Goal: Task Accomplishment & Management: Manage account settings

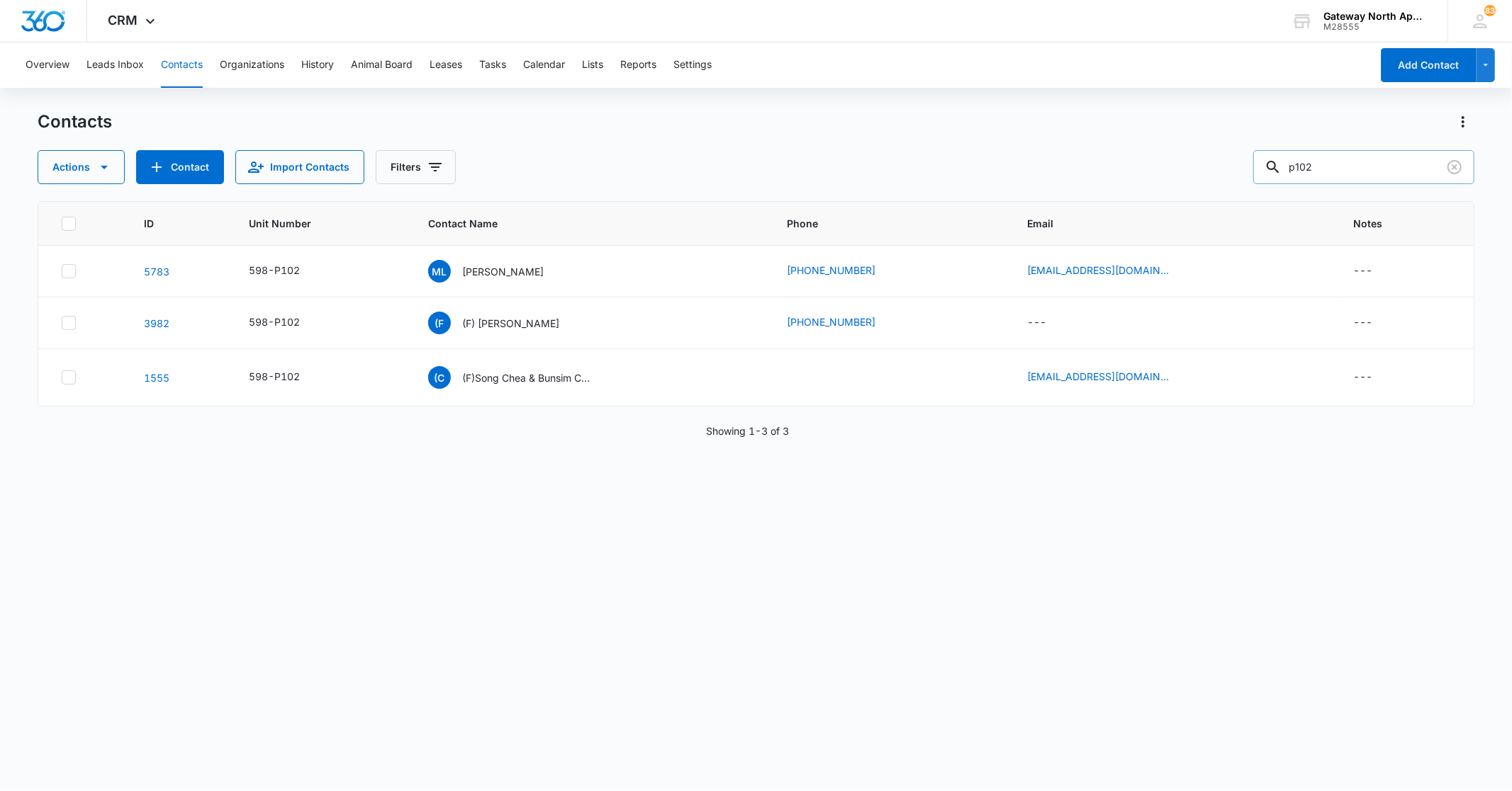
click at [1347, 170] on input "p102" at bounding box center [1363, 167] width 221 height 34
type input "p"
type input "j201"
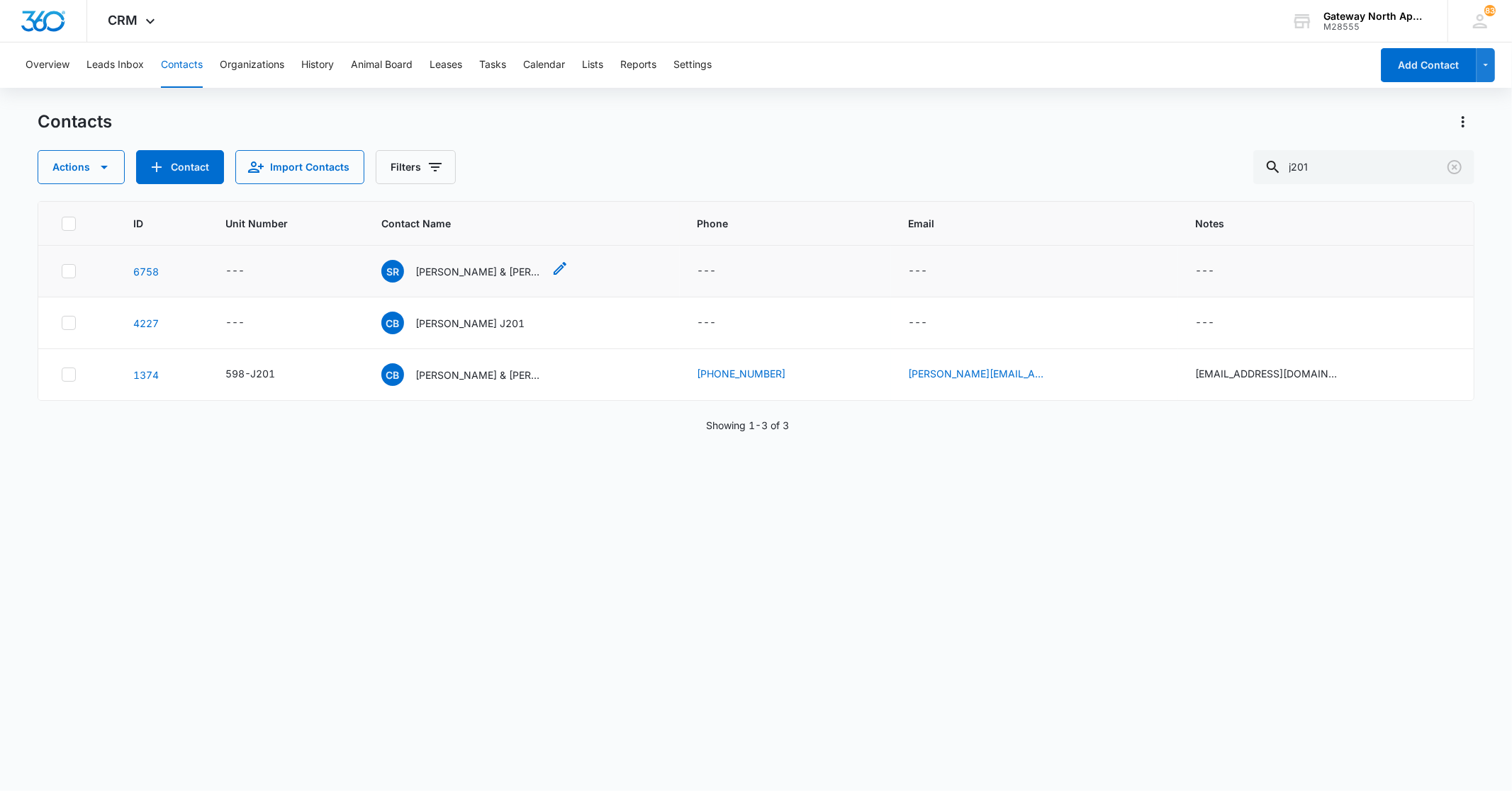
click at [499, 271] on p "Stefan Rutkowski & Cheryl Bennett J201" at bounding box center [478, 272] width 127 height 15
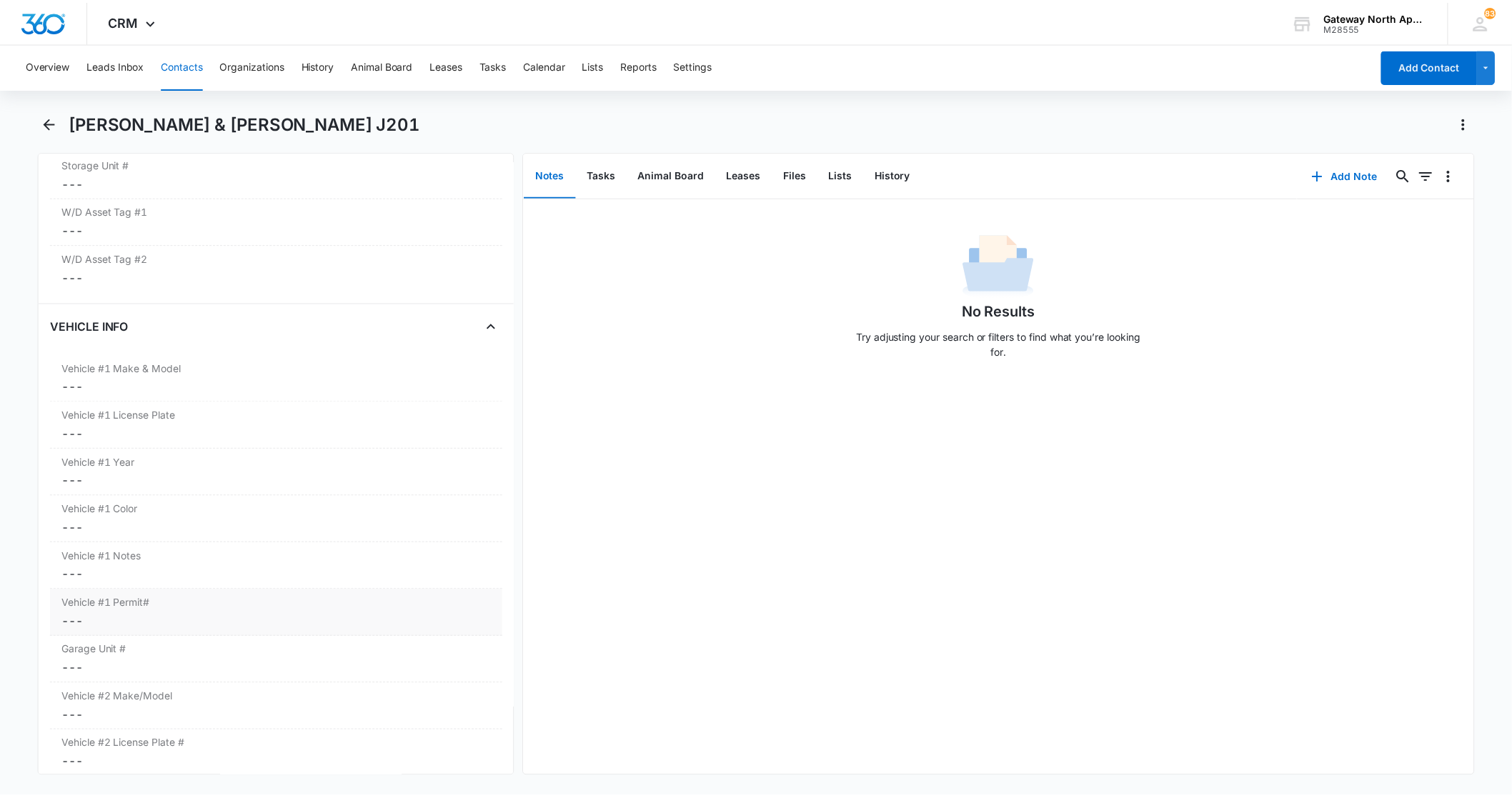
scroll to position [1985, 0]
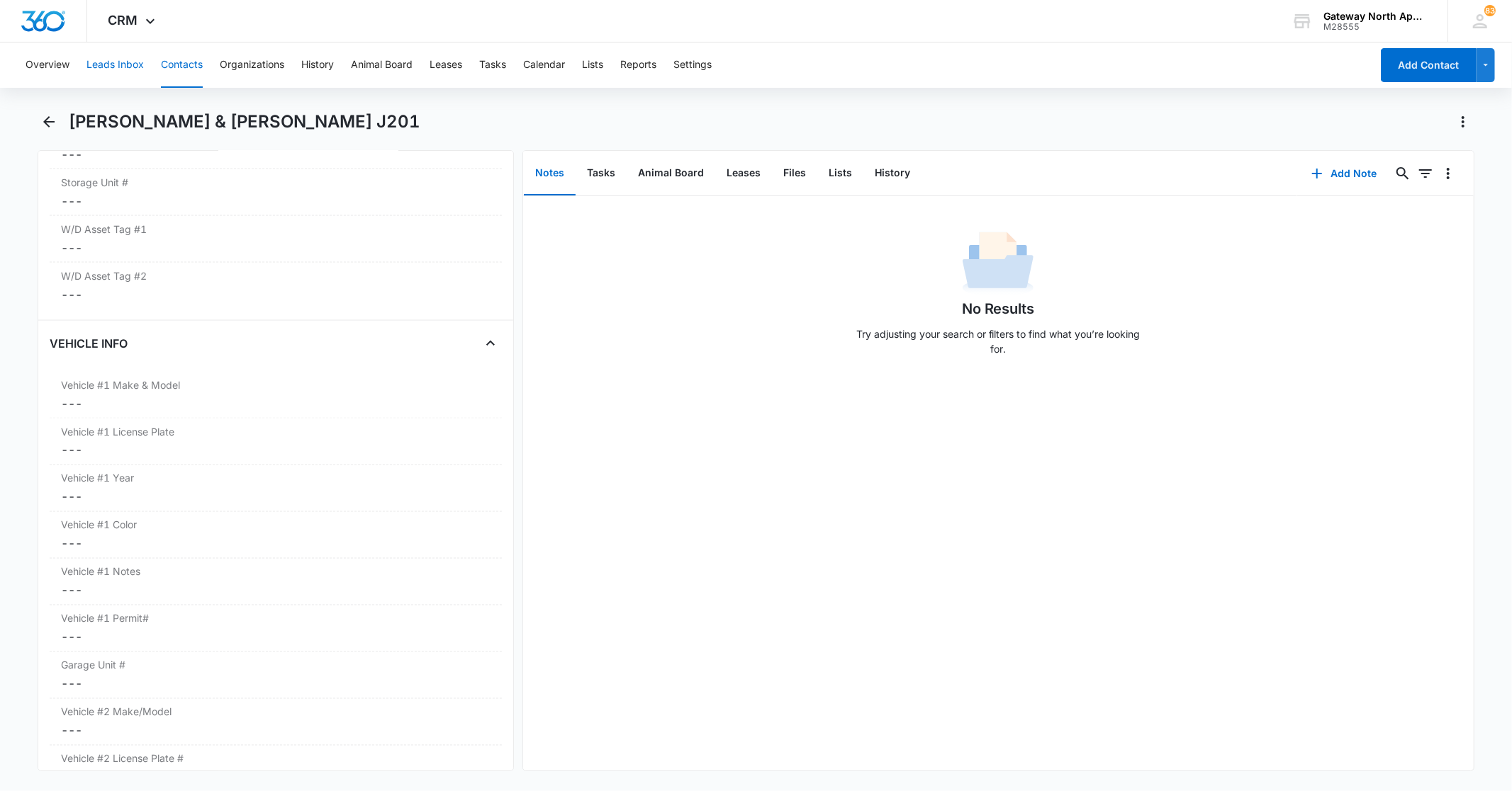
click at [137, 74] on button "Leads Inbox" at bounding box center [115, 65] width 58 height 45
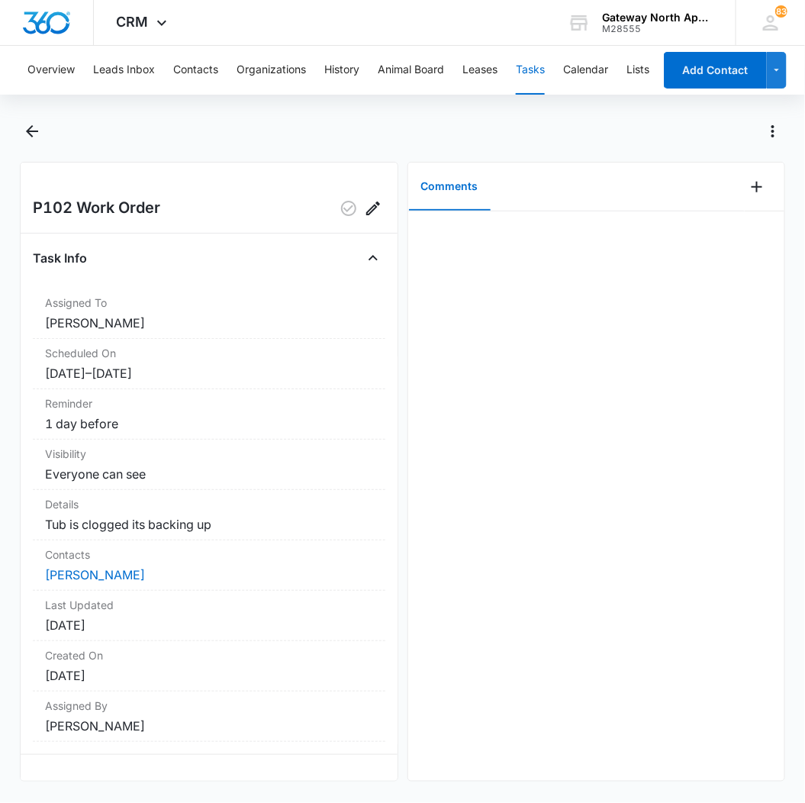
click at [455, 189] on button "Comments" at bounding box center [450, 186] width 82 height 47
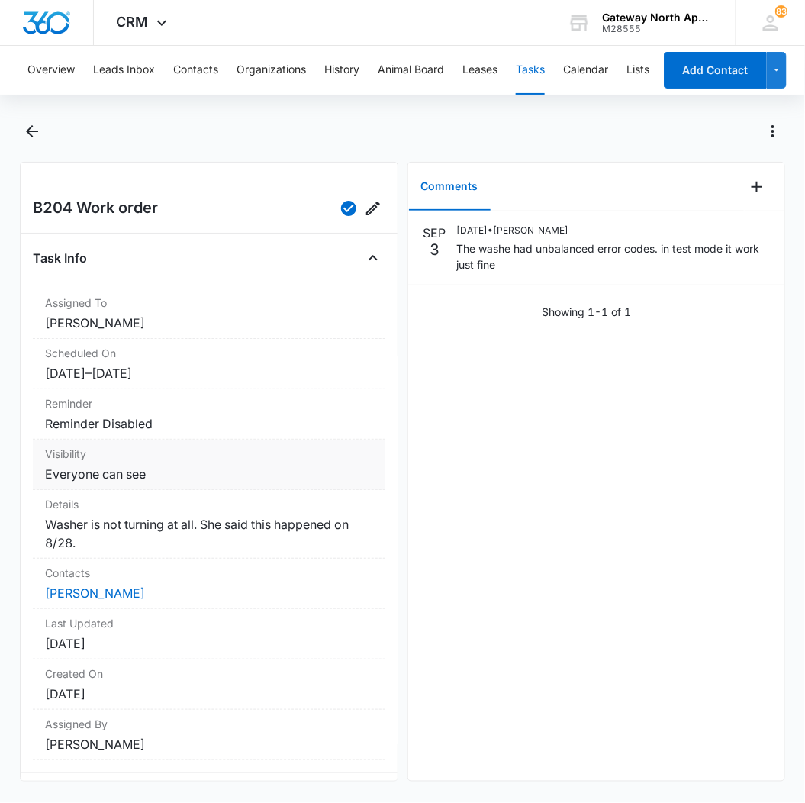
scroll to position [36, 0]
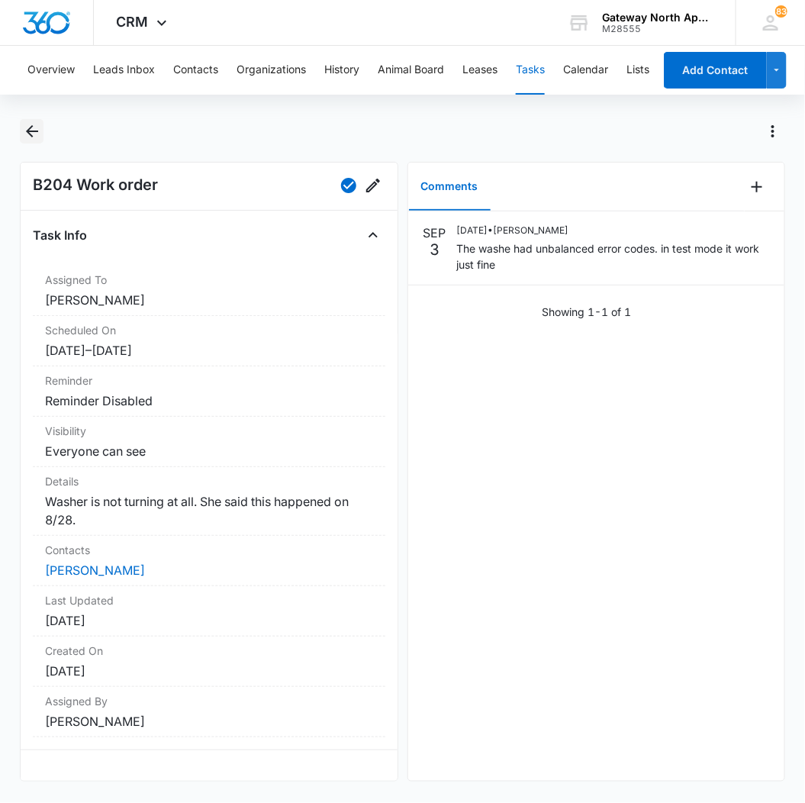
click at [36, 136] on icon "Back" at bounding box center [32, 131] width 18 height 18
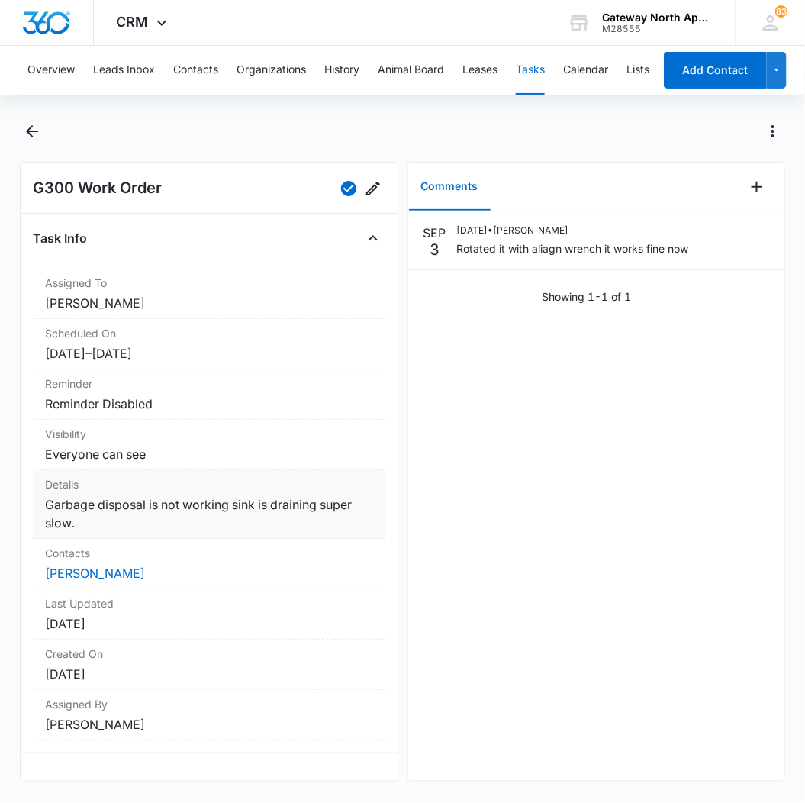
scroll to position [36, 0]
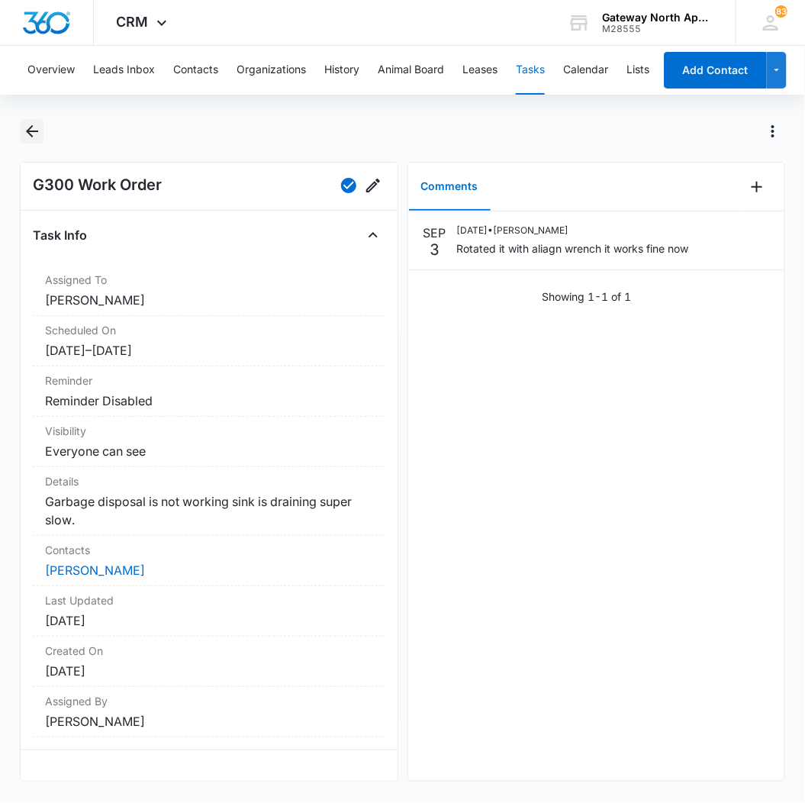
click at [24, 134] on icon "Back" at bounding box center [32, 131] width 18 height 18
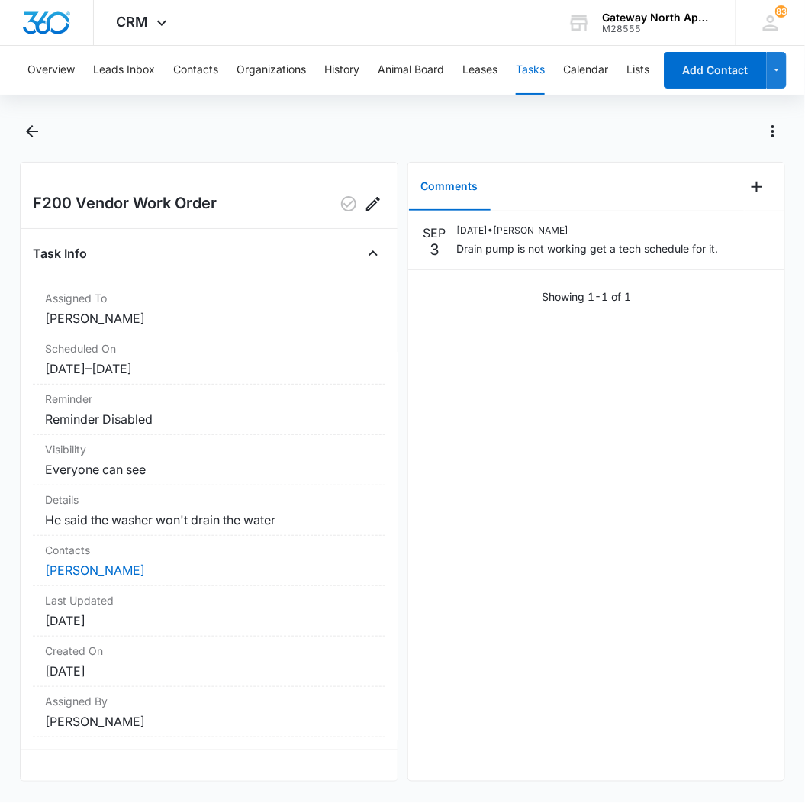
scroll to position [18, 0]
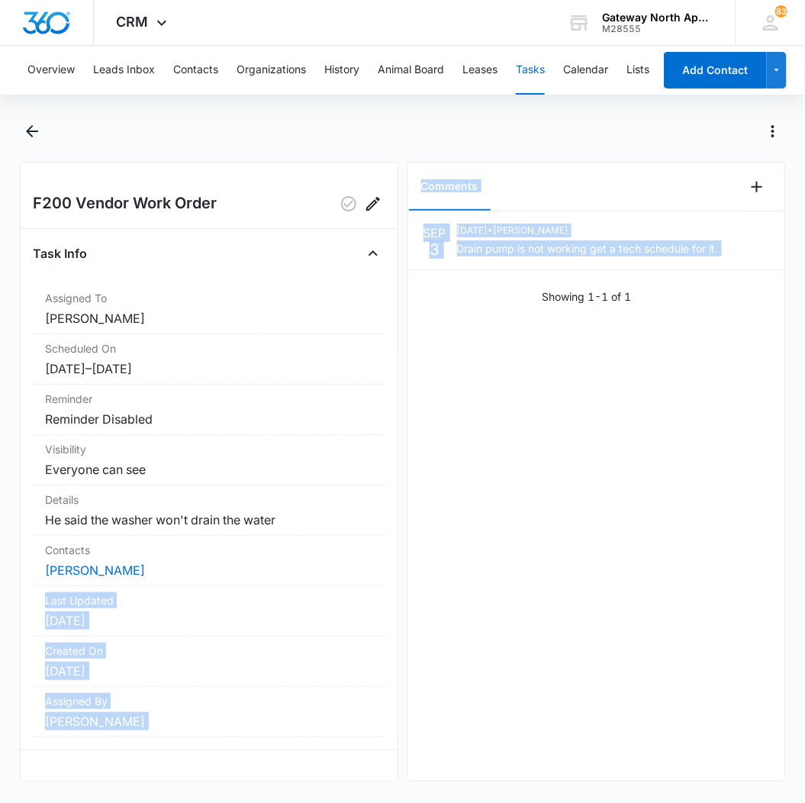
drag, startPoint x: 398, startPoint y: 547, endPoint x: 411, endPoint y: 494, distance: 55.0
click at [411, 494] on div "F200 Vendor Work Order Task Info Assigned To Derek Stellway Scheduled On 9/2/25…" at bounding box center [402, 472] width 765 height 620
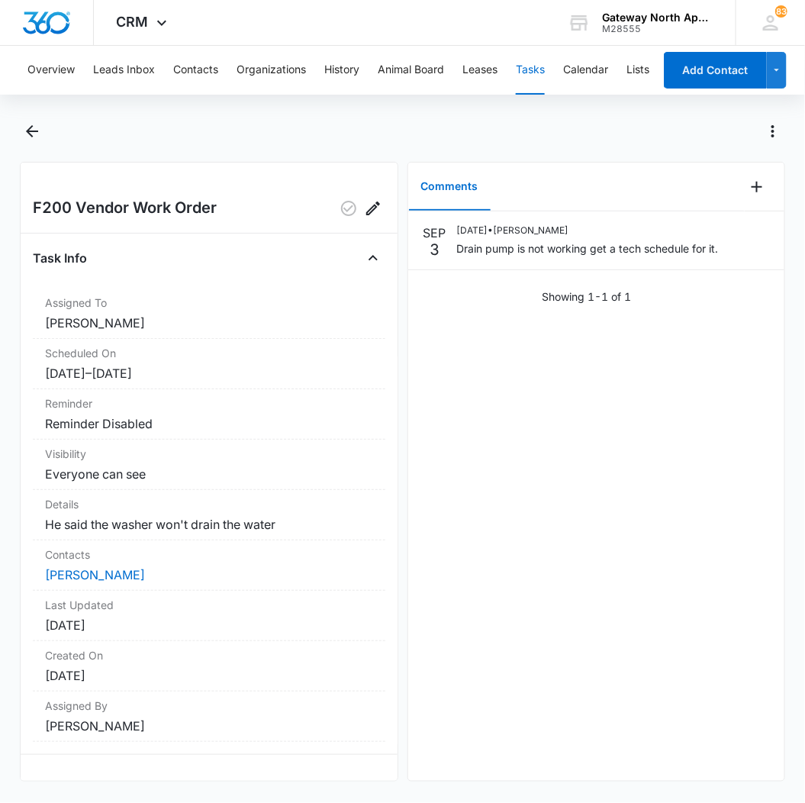
click at [566, 487] on div "SEP 3 09/03/2025 • Derek Stellway Drain pump is not working get a tech schedule…" at bounding box center [596, 495] width 376 height 569
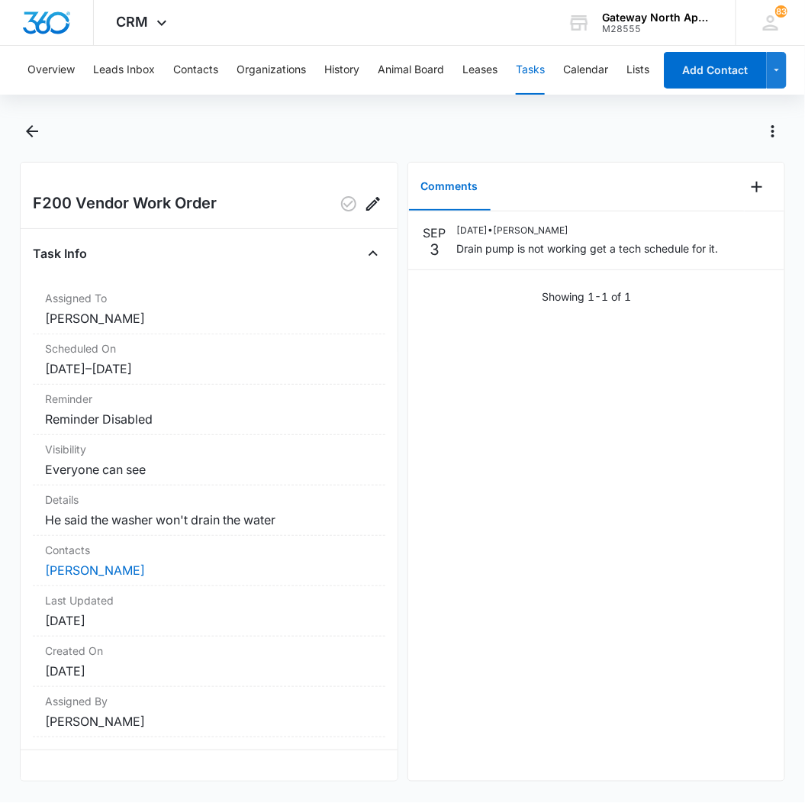
scroll to position [18, 0]
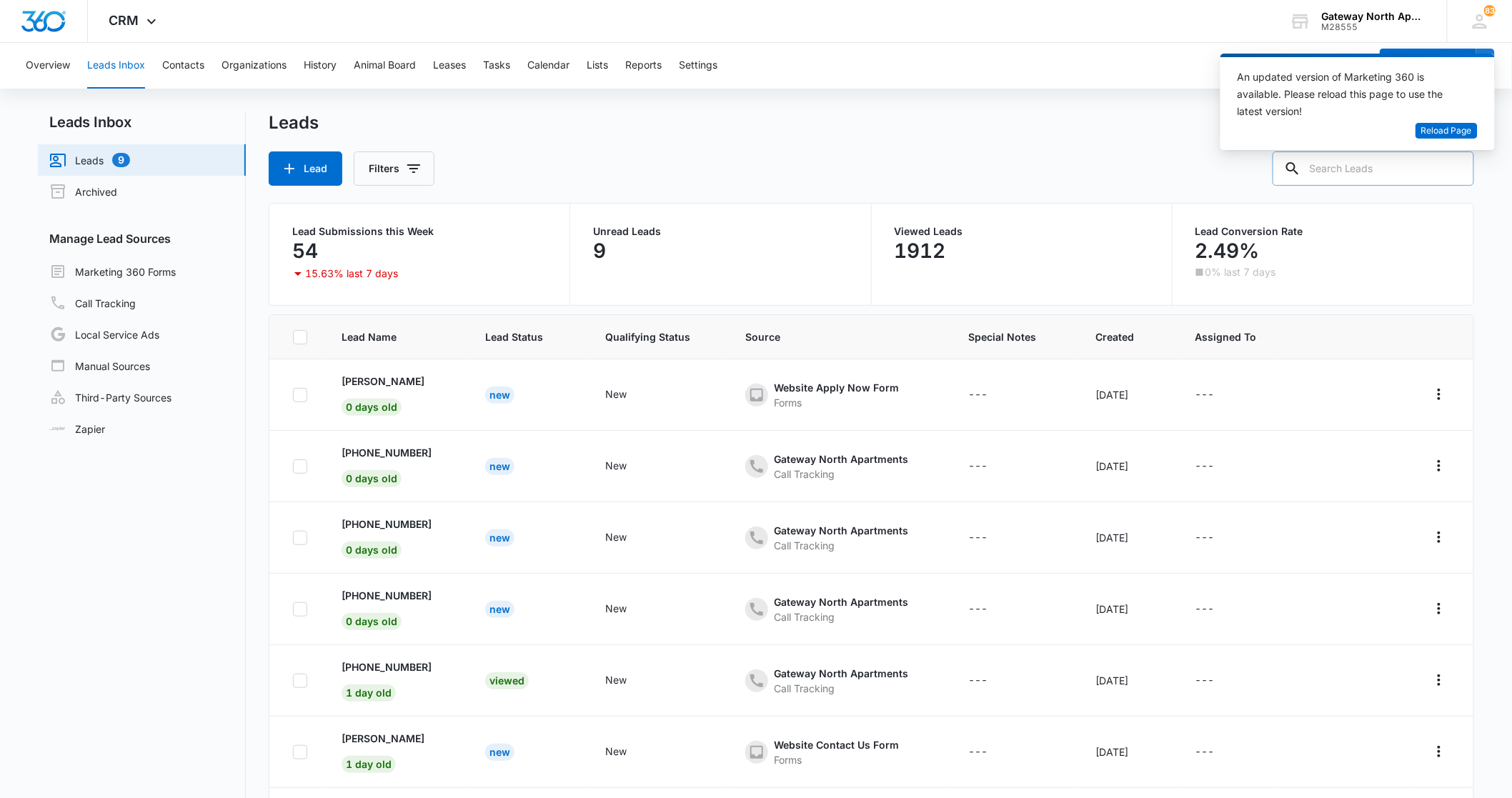
click at [1417, 175] on input "text" at bounding box center [1373, 169] width 201 height 35
type input "p103"
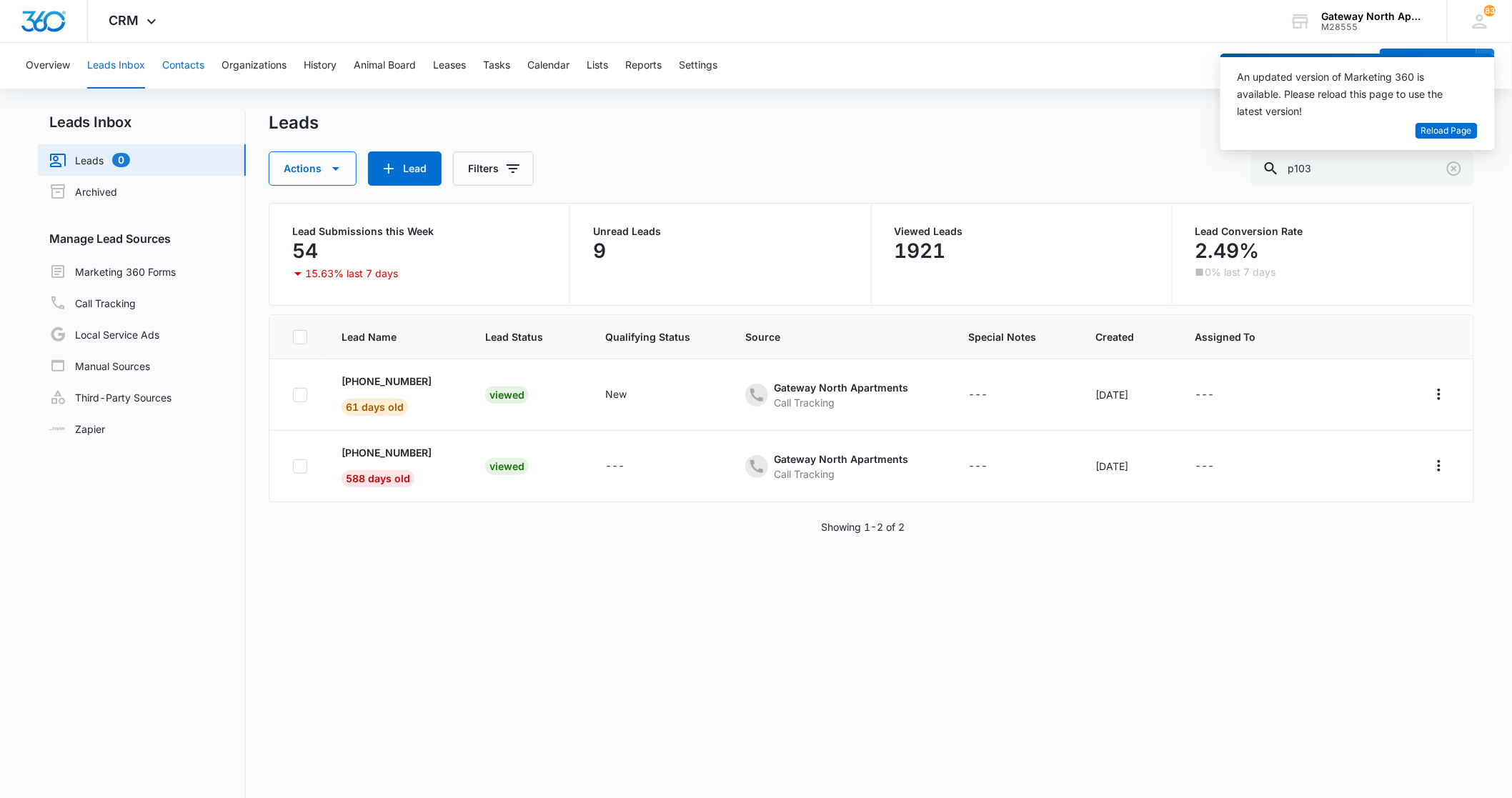
click at [190, 65] on button "Contacts" at bounding box center [183, 66] width 42 height 46
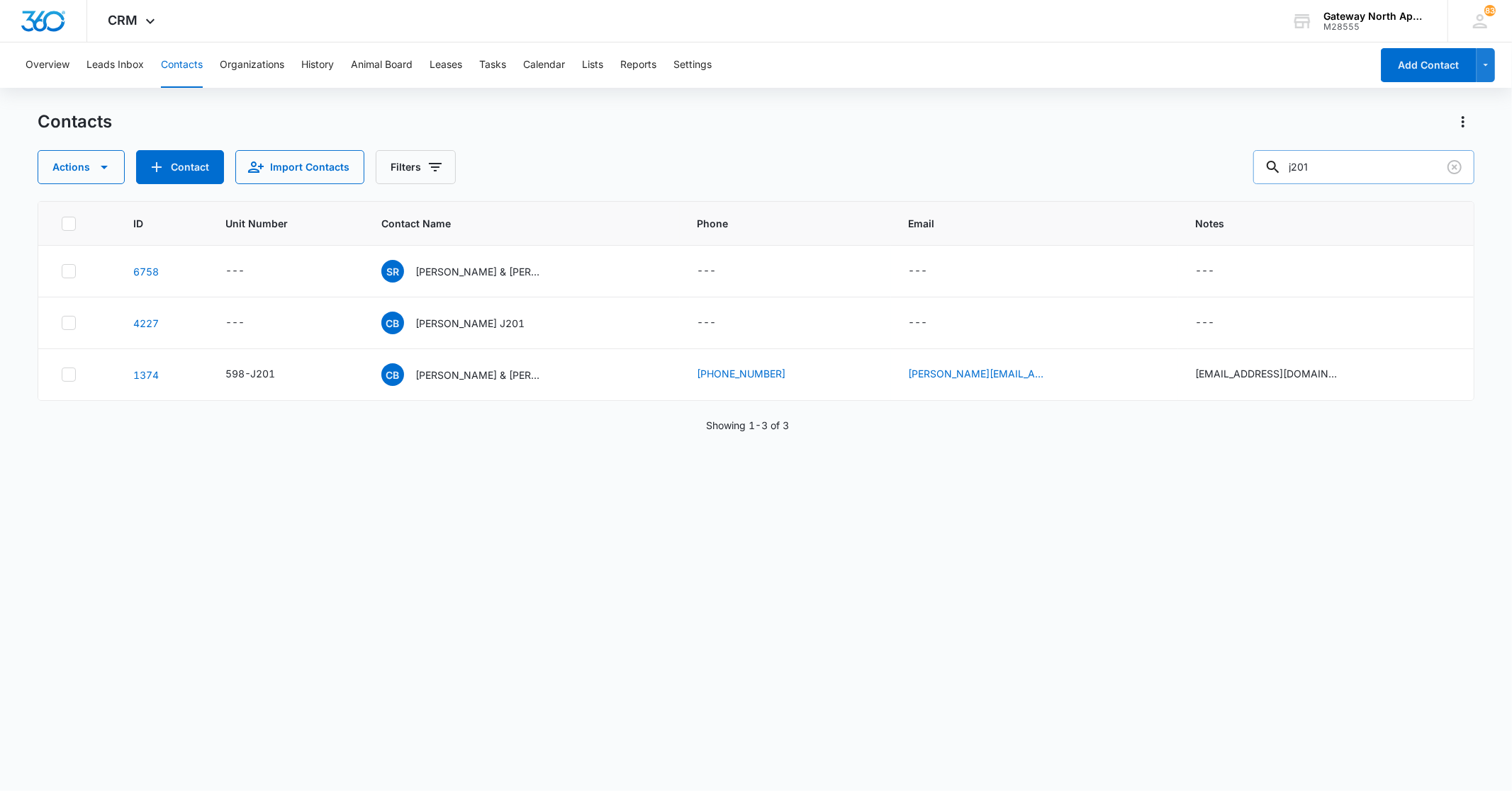
click at [1362, 166] on input "j201" at bounding box center [1363, 167] width 221 height 34
type input "j"
type input "p103"
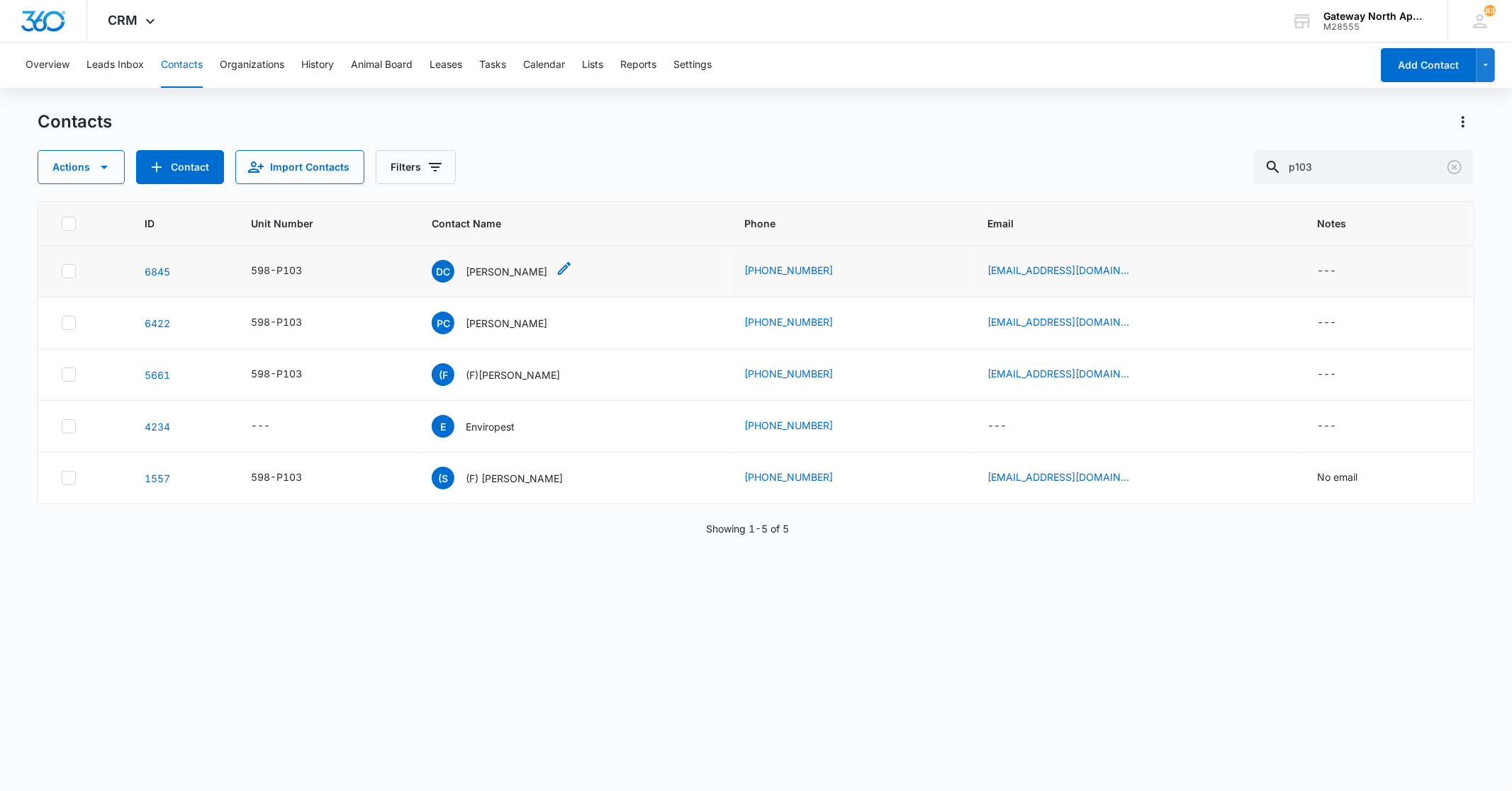
click at [507, 267] on p "[PERSON_NAME]" at bounding box center [506, 272] width 82 height 15
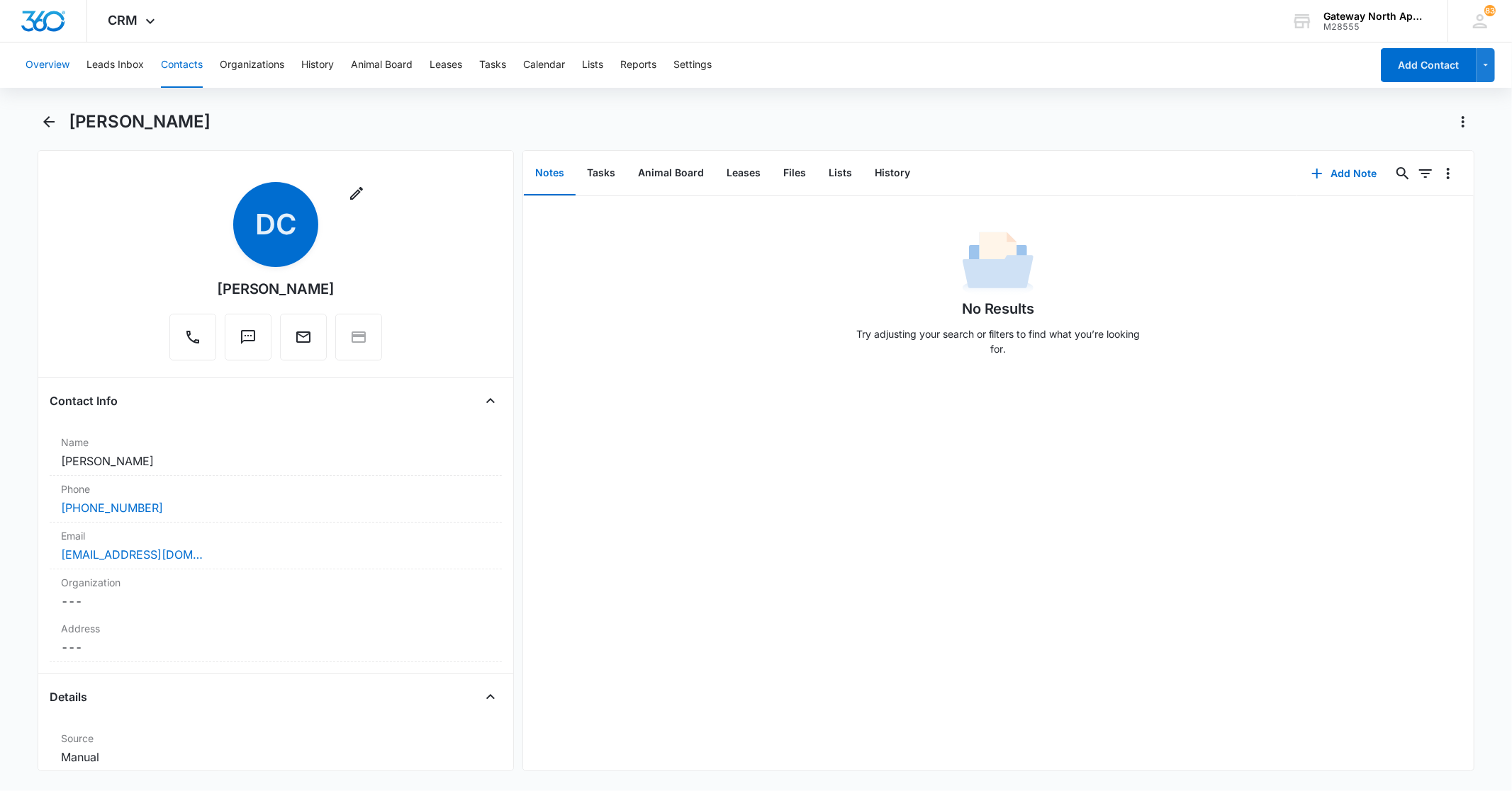
click at [59, 65] on button "Overview" at bounding box center [46, 65] width 44 height 45
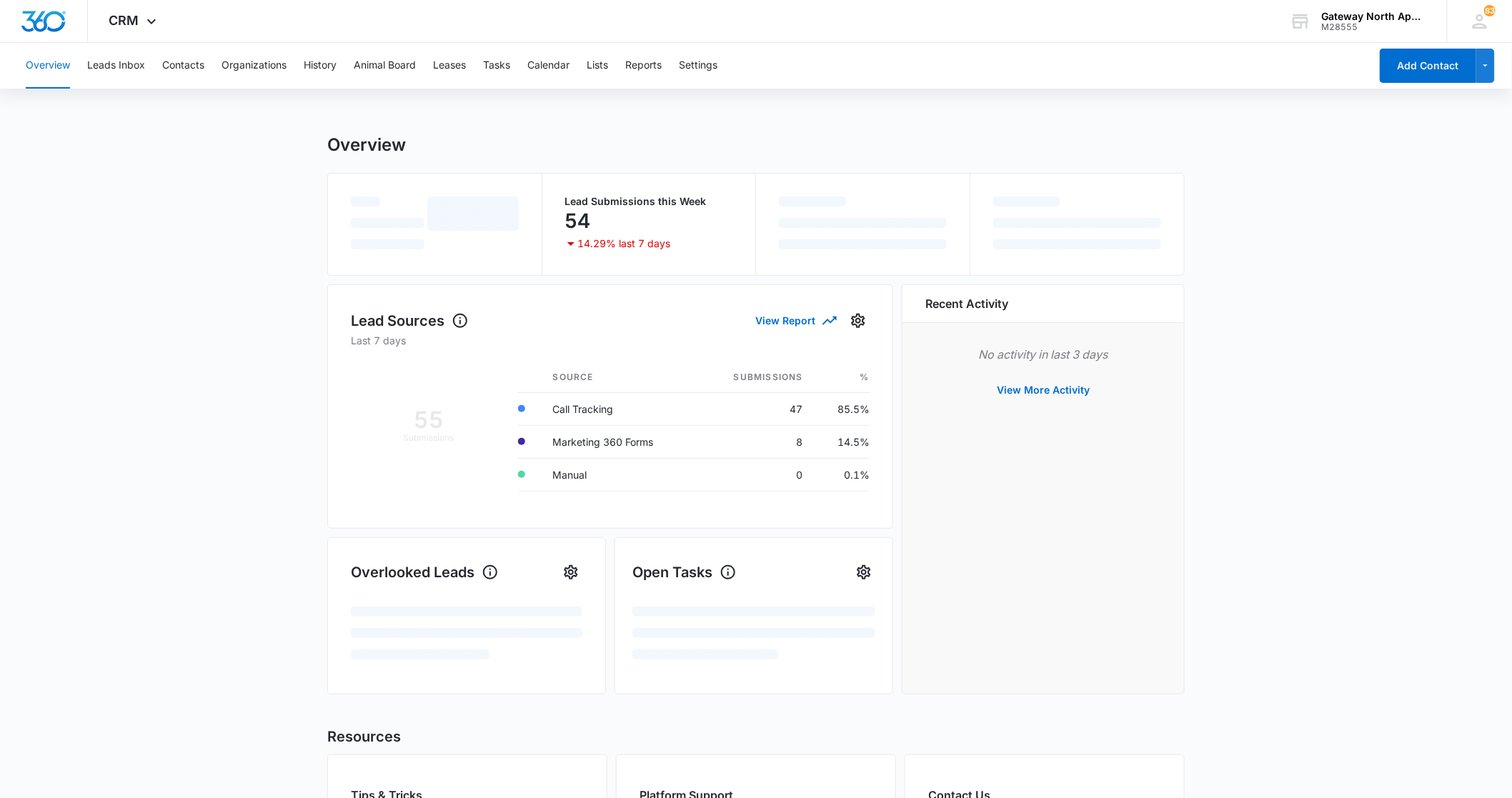
click at [55, 62] on button "Overview" at bounding box center [47, 66] width 44 height 46
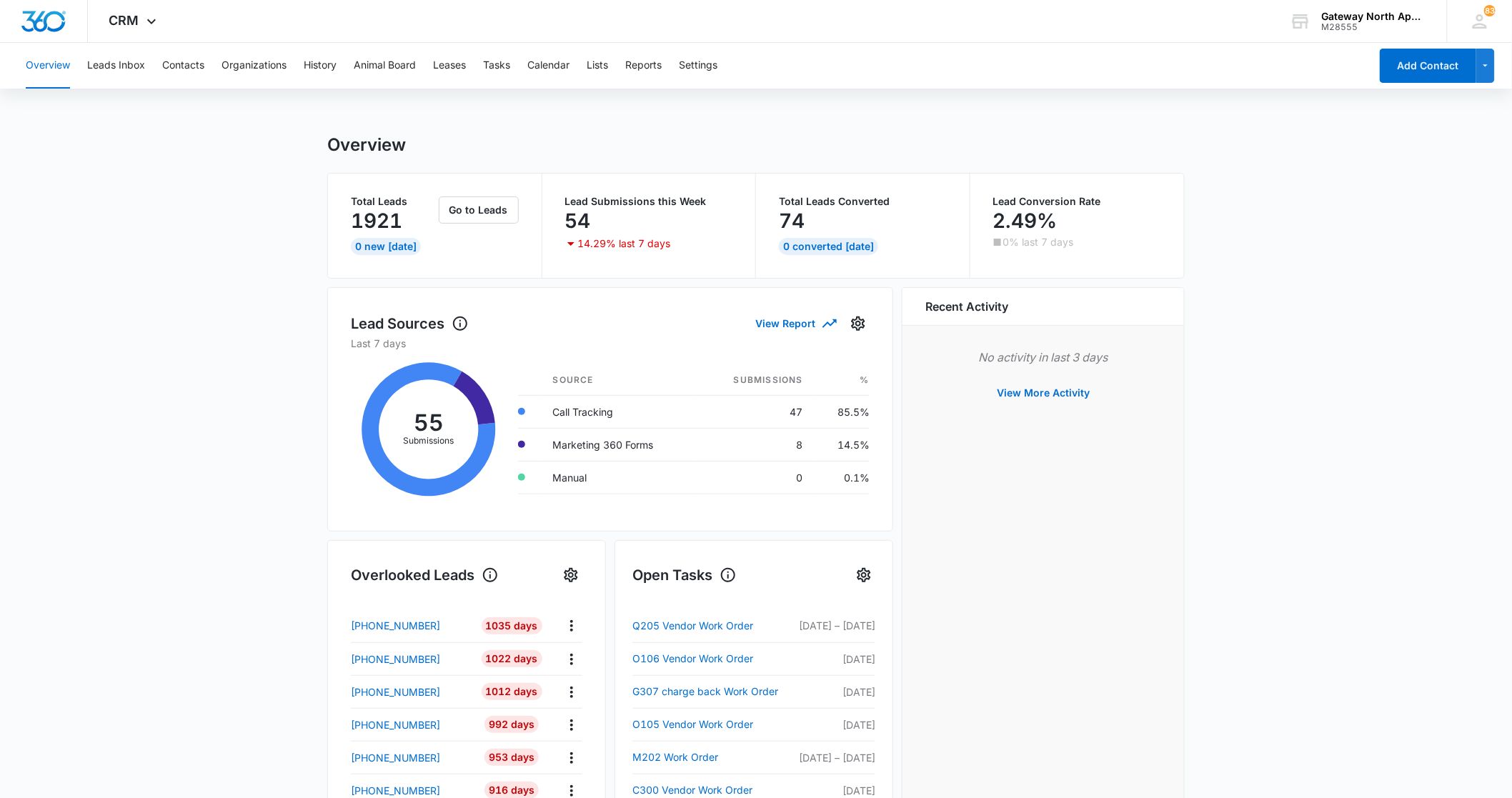
click at [60, 72] on button "Overview" at bounding box center [47, 66] width 44 height 46
click at [67, 59] on button "Overview" at bounding box center [47, 66] width 44 height 46
click at [40, 71] on button "Overview" at bounding box center [47, 66] width 44 height 46
click at [65, 66] on button "Overview" at bounding box center [47, 66] width 44 height 46
click at [37, 68] on button "Overview" at bounding box center [47, 66] width 44 height 46
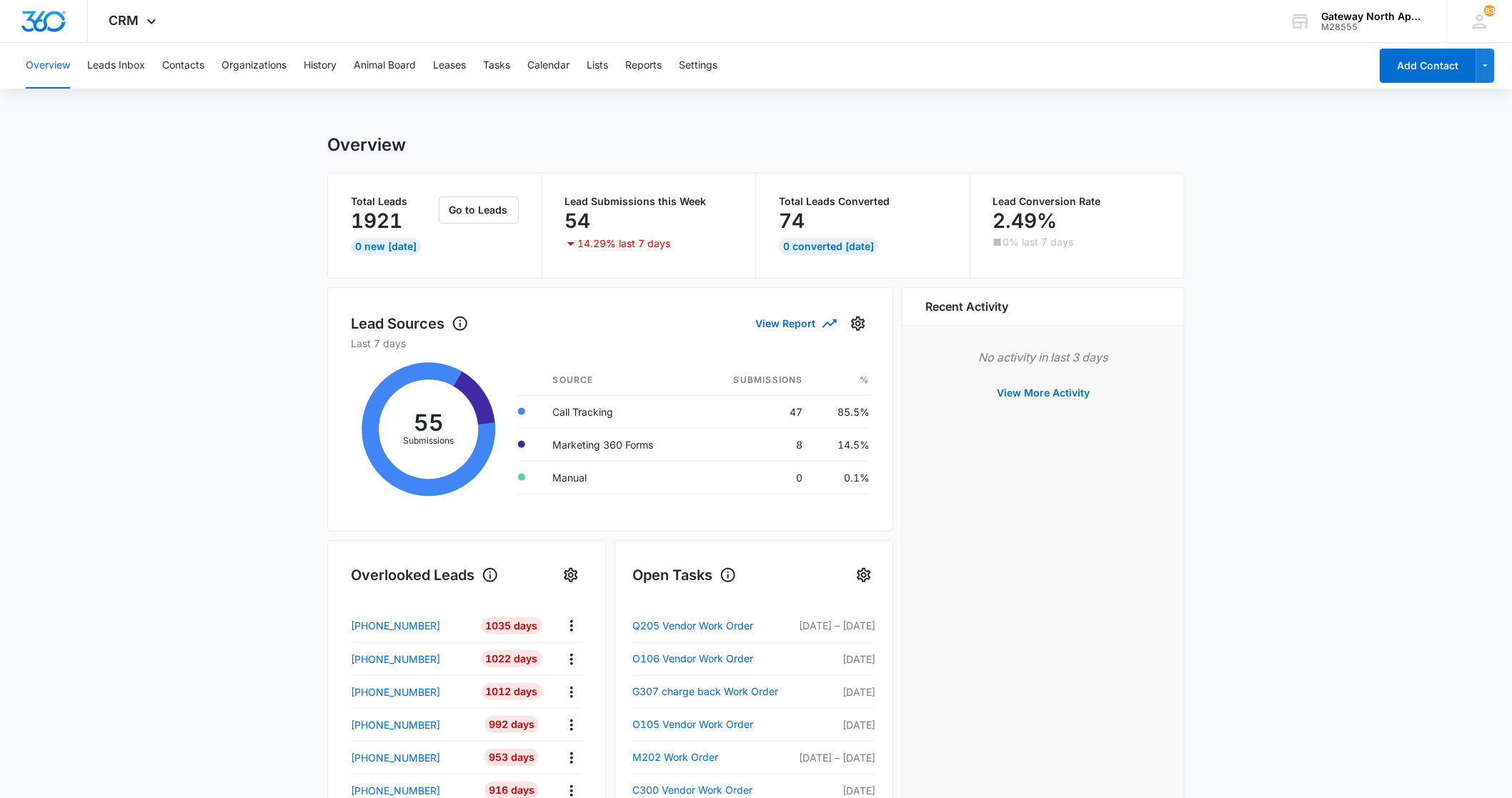
click at [52, 74] on button "Overview" at bounding box center [47, 66] width 44 height 46
click at [198, 65] on button "Contacts" at bounding box center [183, 66] width 42 height 46
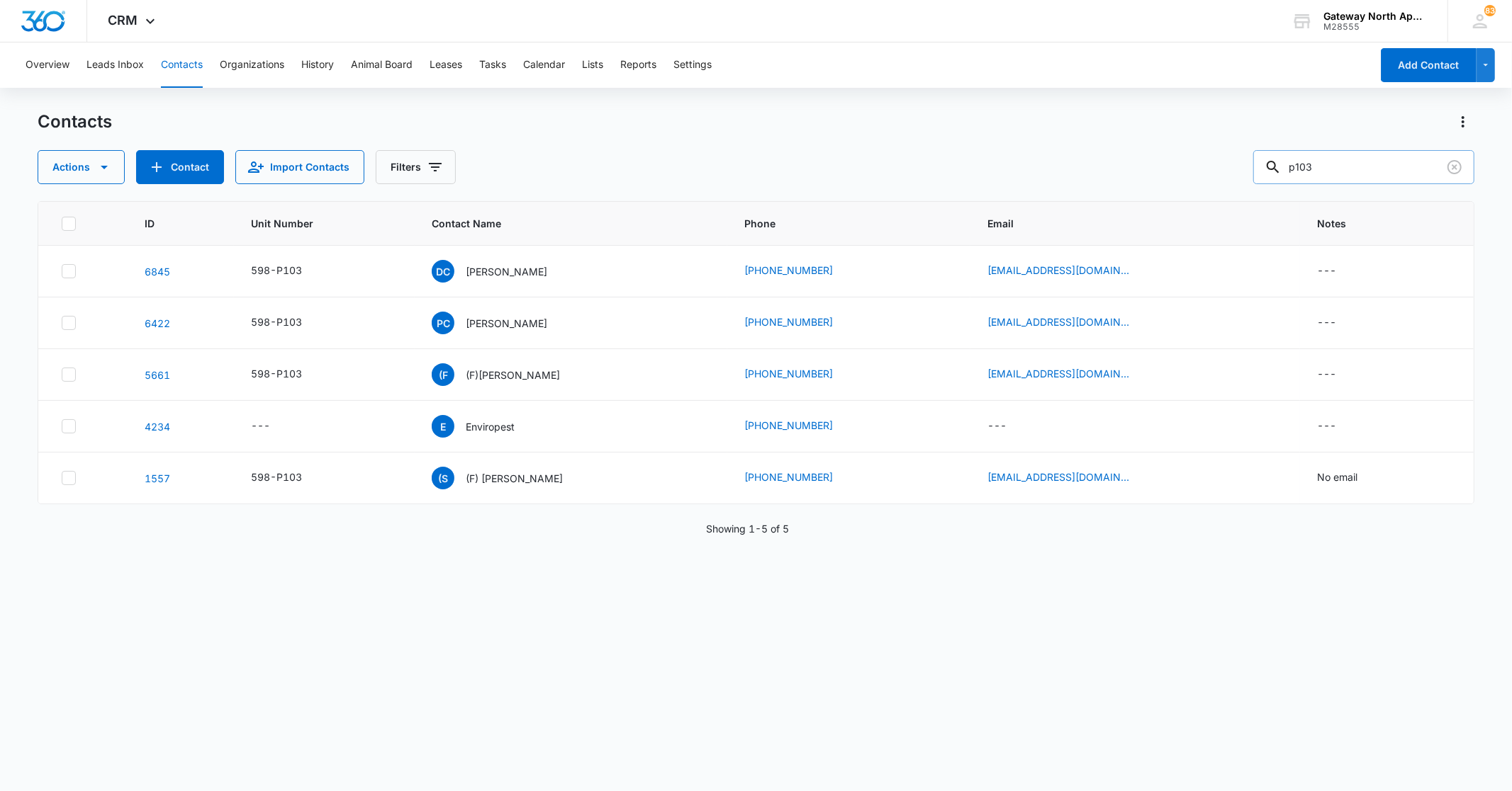
click at [1414, 166] on input "p103" at bounding box center [1363, 167] width 221 height 34
type input "p"
type input "l302"
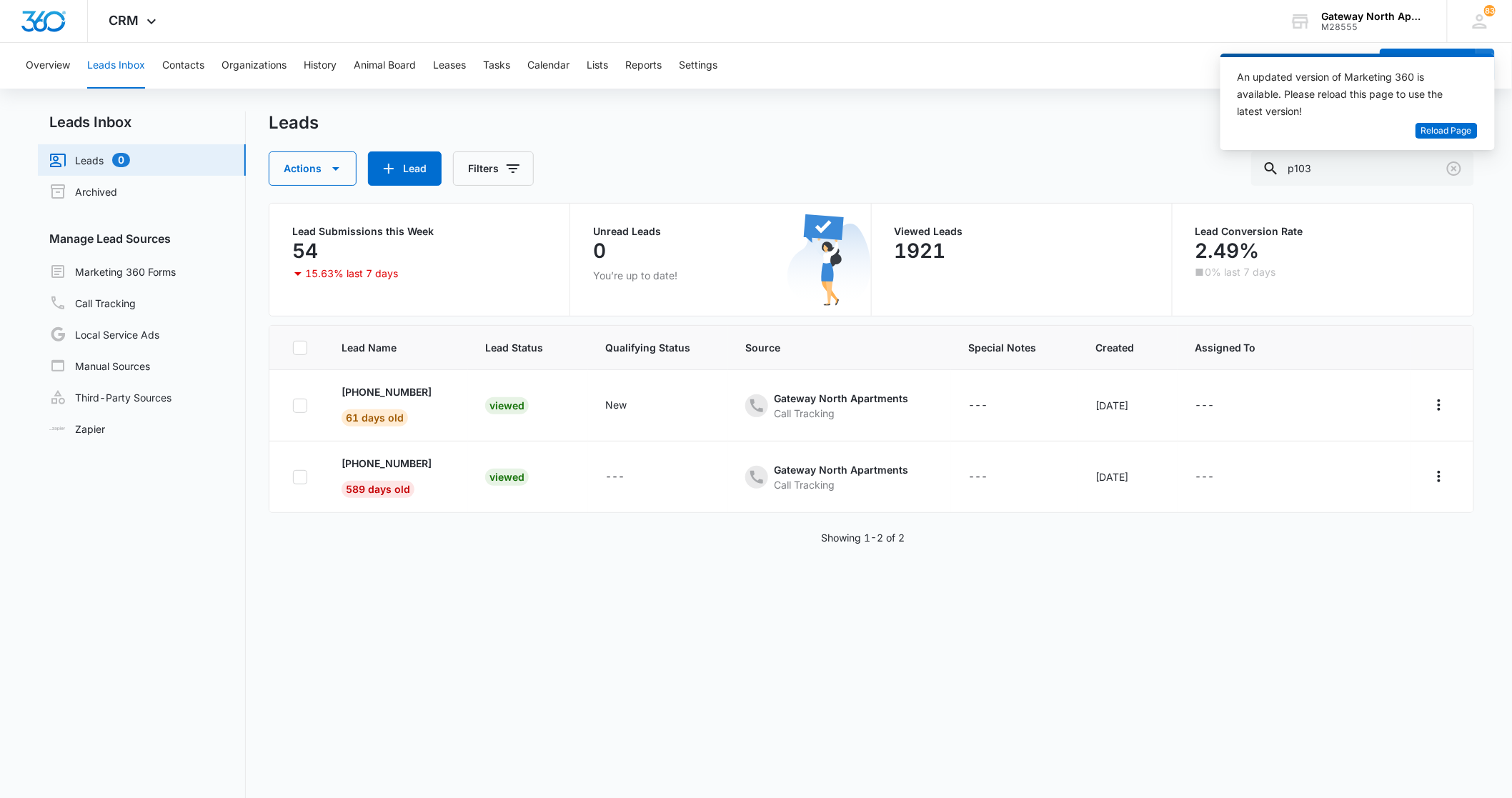
click at [1035, 100] on div "Overview Leads Inbox Contacts Organizations History Animal Board Leases Tasks C…" at bounding box center [756, 481] width 1512 height 877
click at [174, 66] on button "Contacts" at bounding box center [183, 66] width 42 height 46
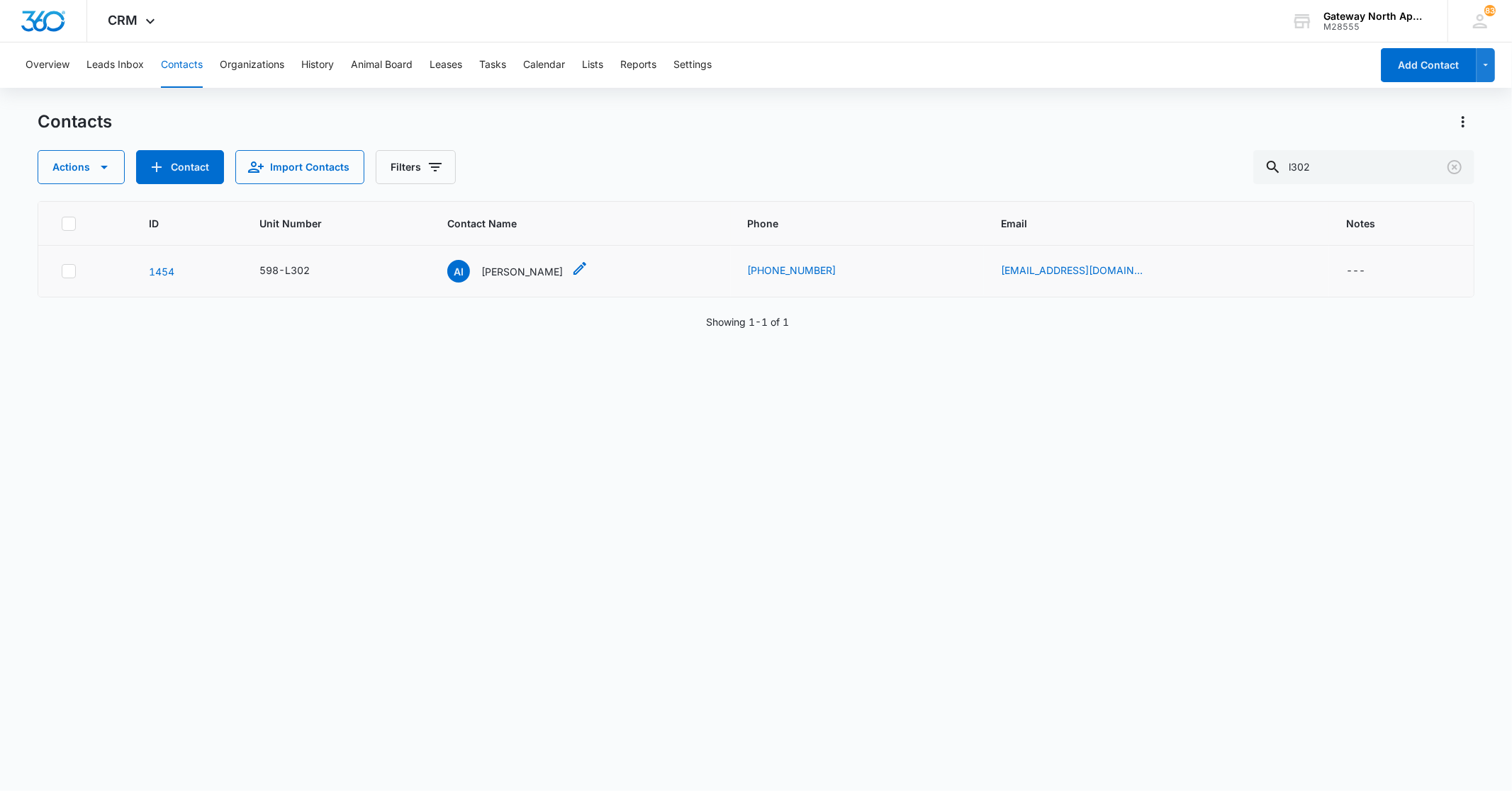
click at [535, 267] on p "[PERSON_NAME]" at bounding box center [522, 272] width 82 height 15
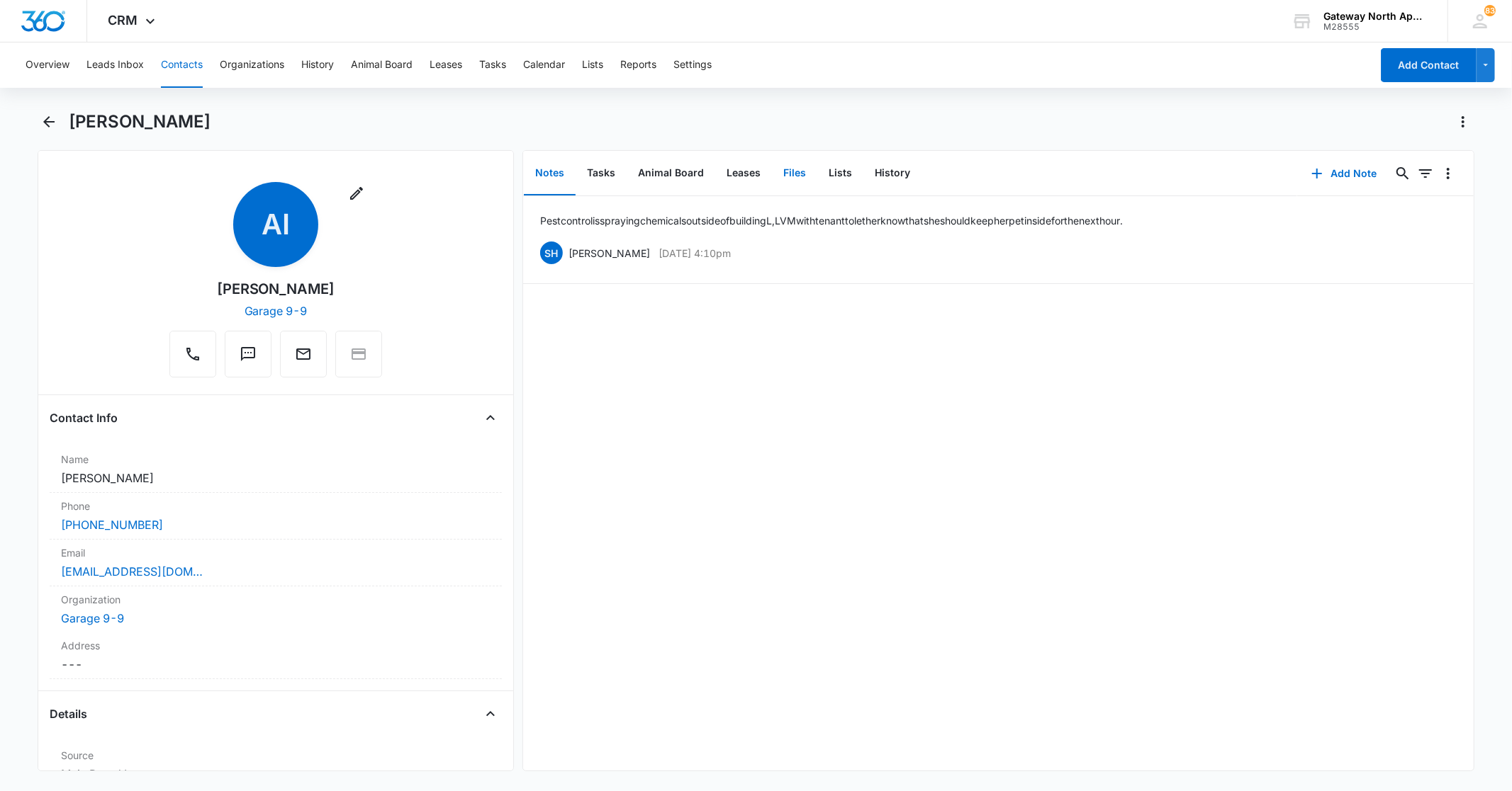
click at [780, 171] on button "Files" at bounding box center [794, 173] width 46 height 44
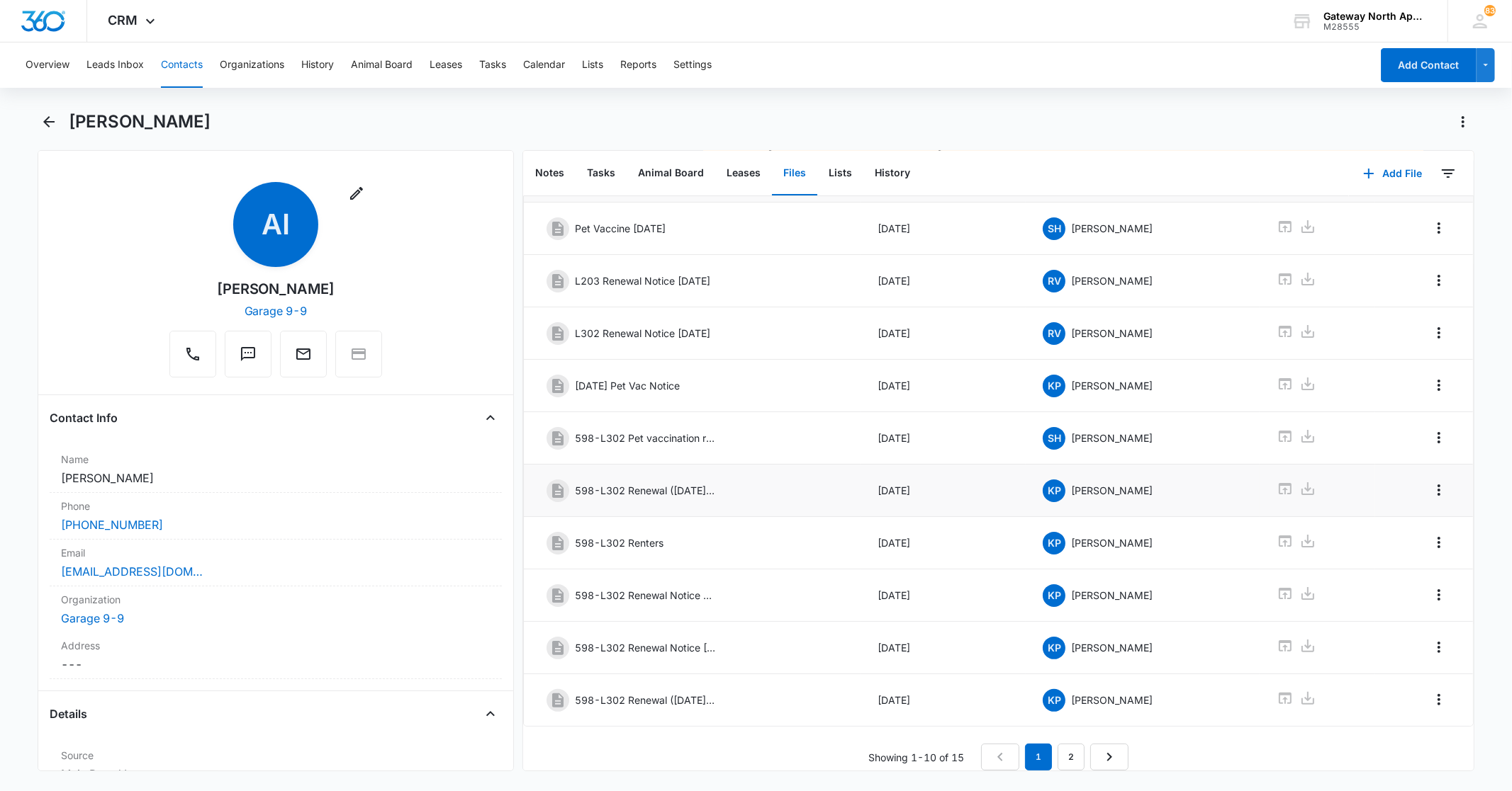
scroll to position [89, 0]
click at [1058, 746] on link "2" at bounding box center [1071, 757] width 27 height 27
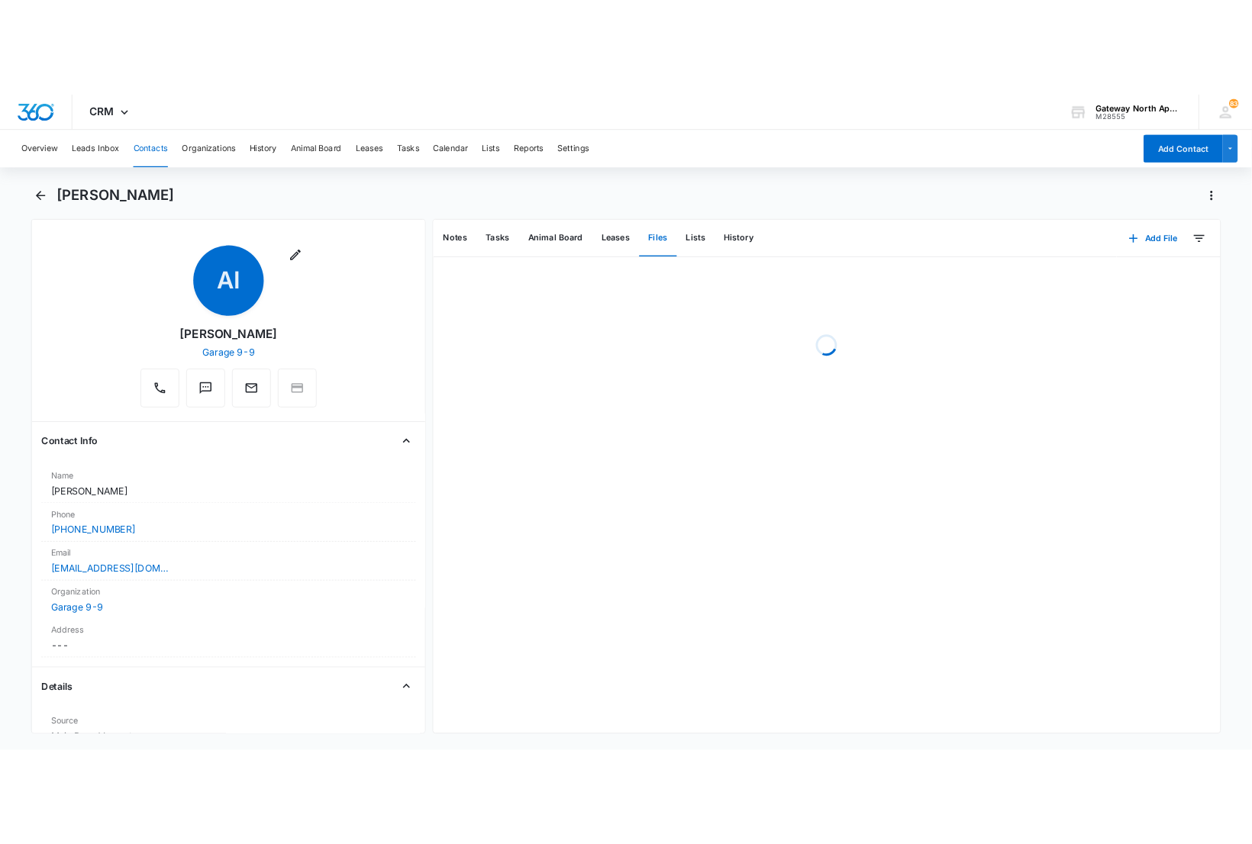
scroll to position [0, 0]
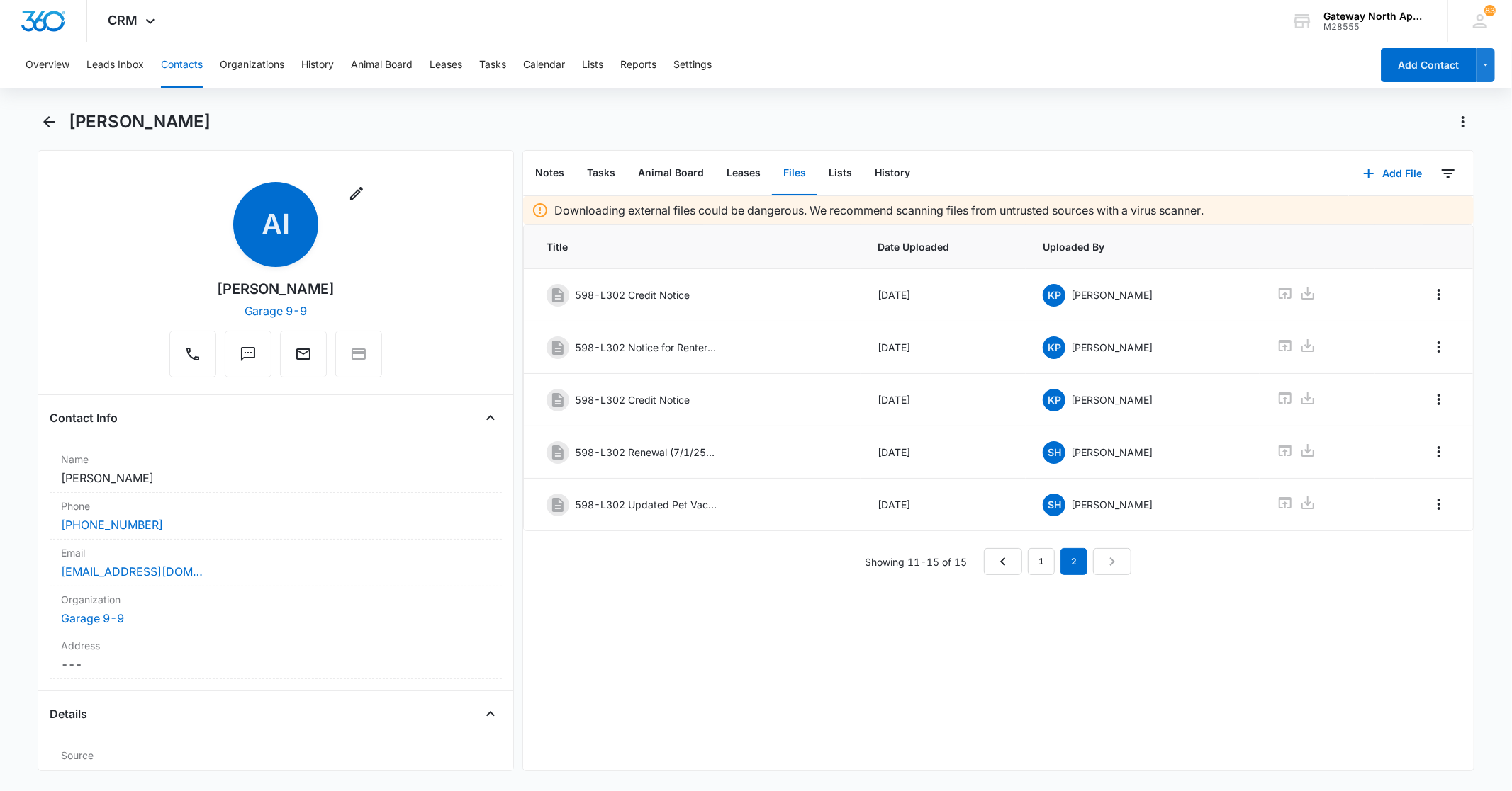
click at [174, 61] on button "Contacts" at bounding box center [181, 65] width 42 height 45
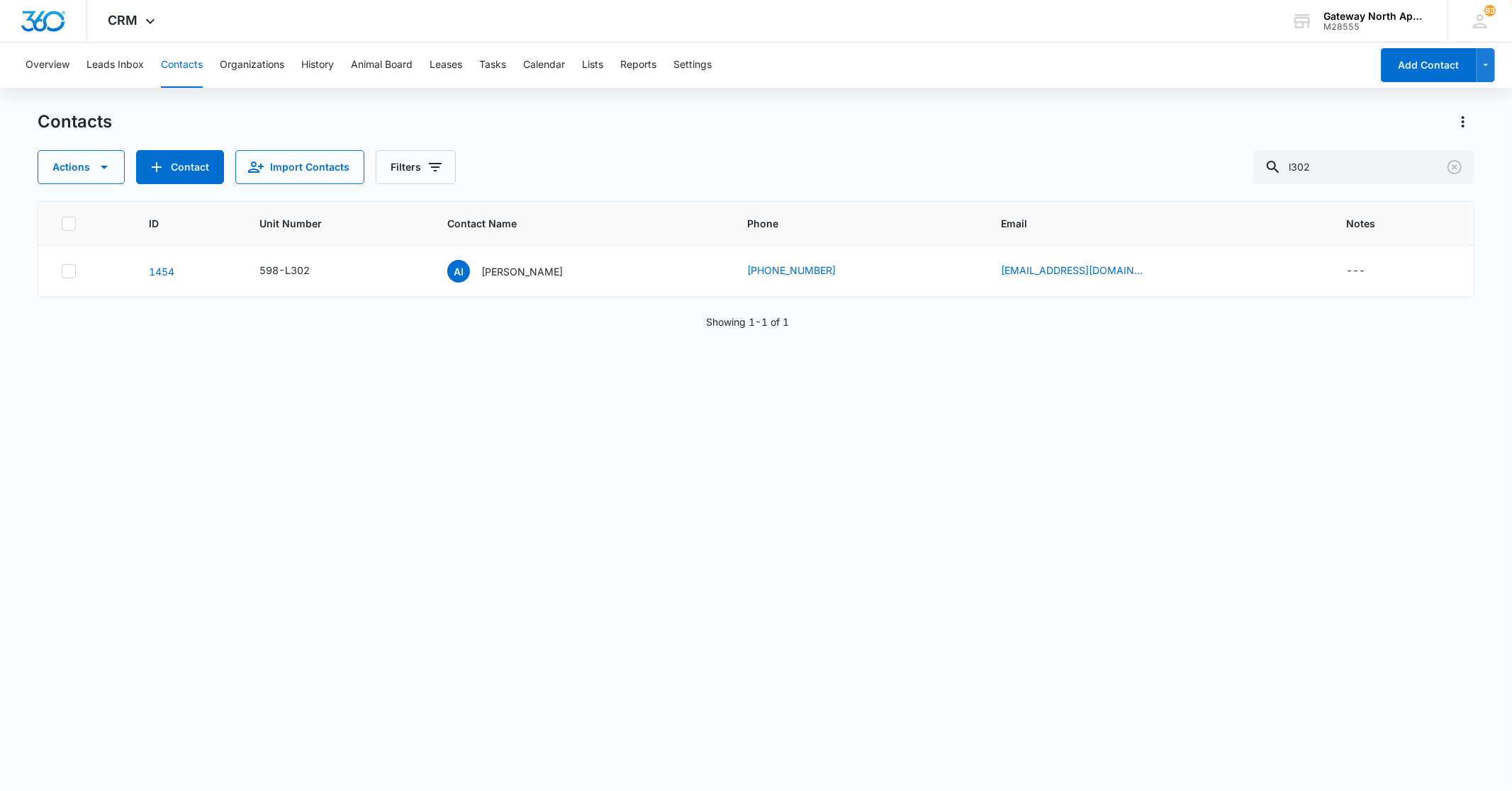
click at [174, 59] on button "Contacts" at bounding box center [181, 65] width 42 height 45
click at [1342, 172] on input "l302" at bounding box center [1363, 167] width 221 height 34
type input "l"
type input "D103"
click at [531, 274] on p "[PERSON_NAME]" at bounding box center [524, 272] width 82 height 15
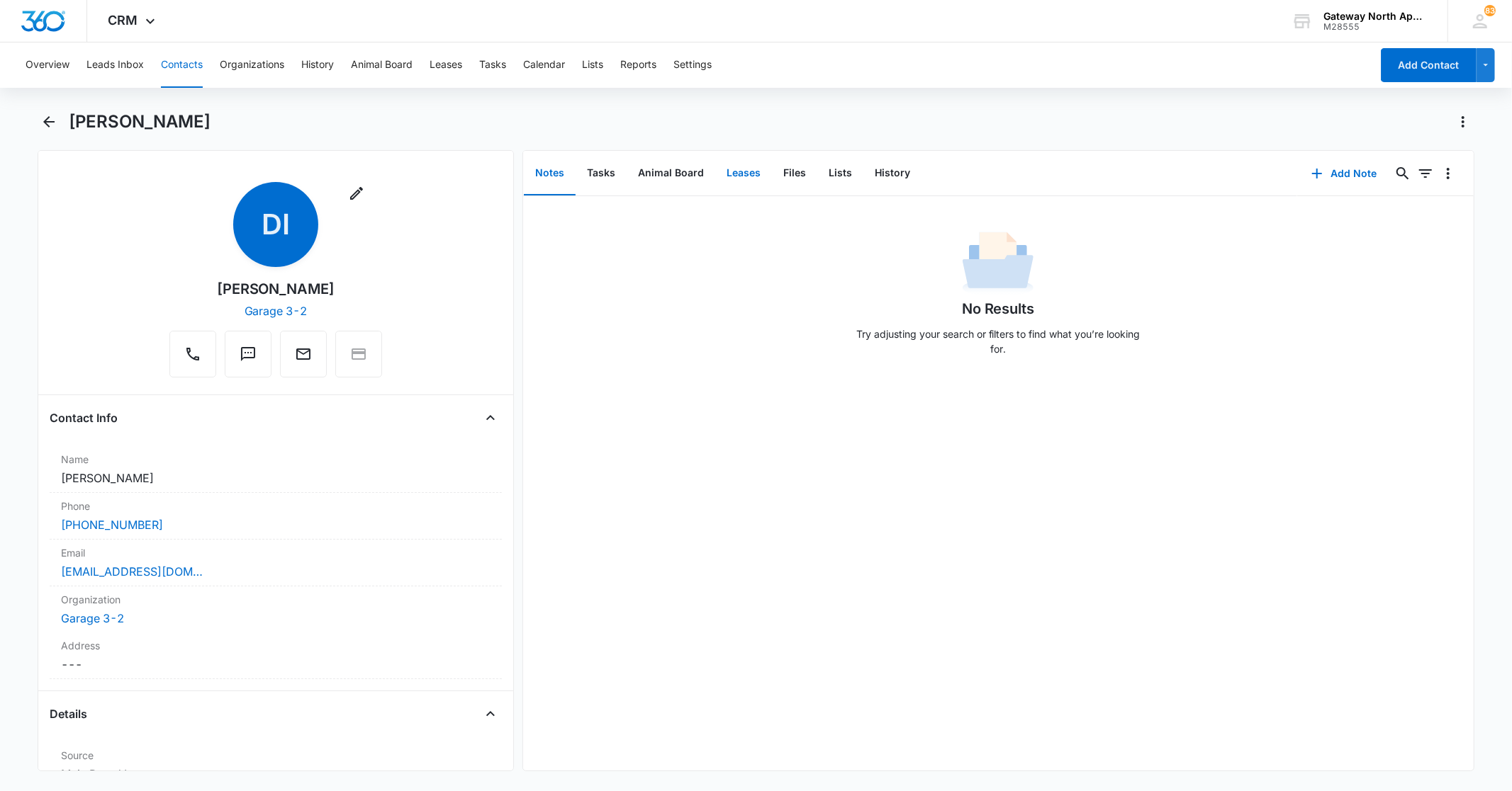
drag, startPoint x: 736, startPoint y: 175, endPoint x: 736, endPoint y: 193, distance: 18.0
click at [736, 193] on button "Leases" at bounding box center [743, 173] width 57 height 44
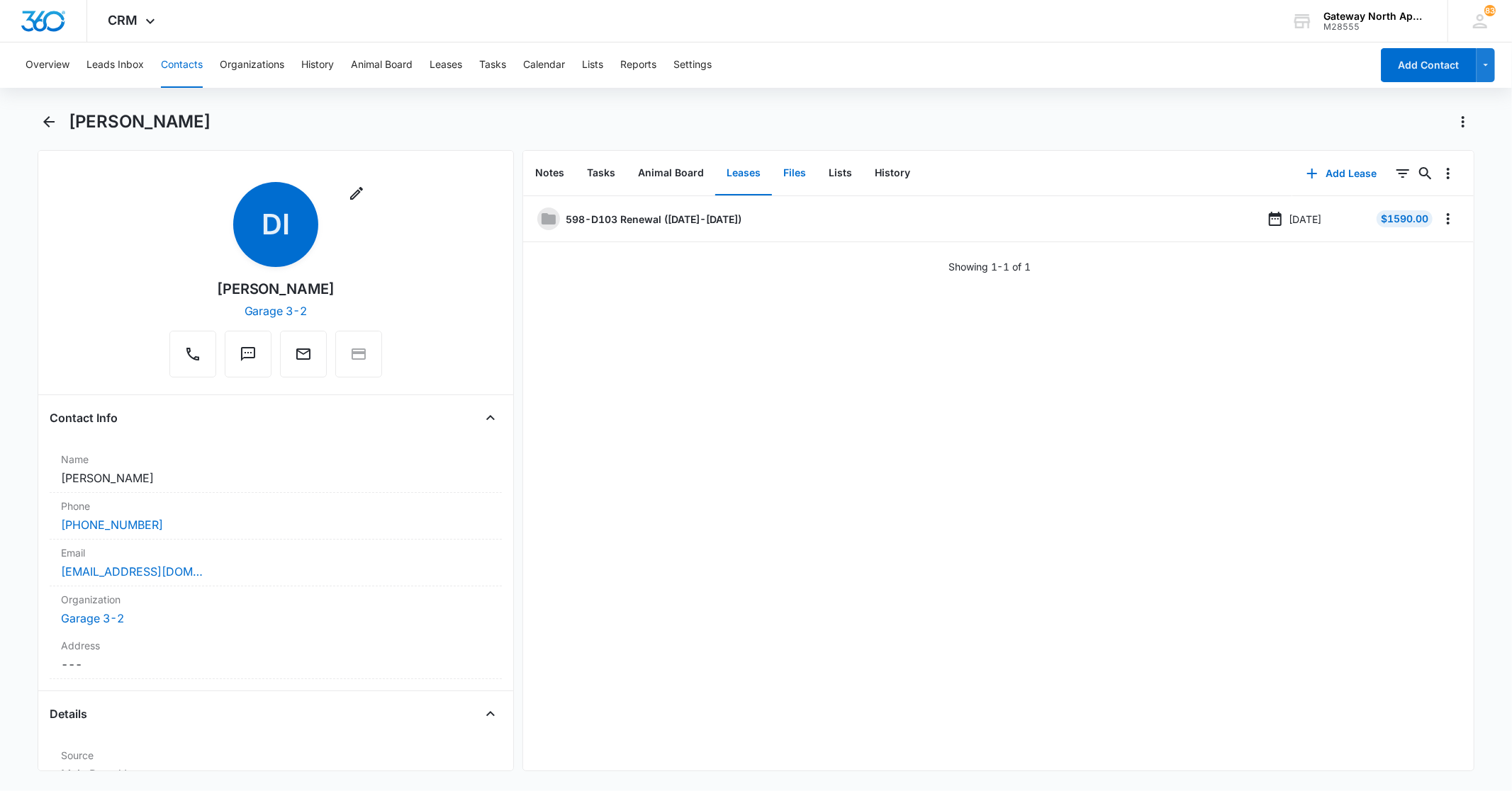
click at [801, 175] on button "Files" at bounding box center [794, 173] width 46 height 44
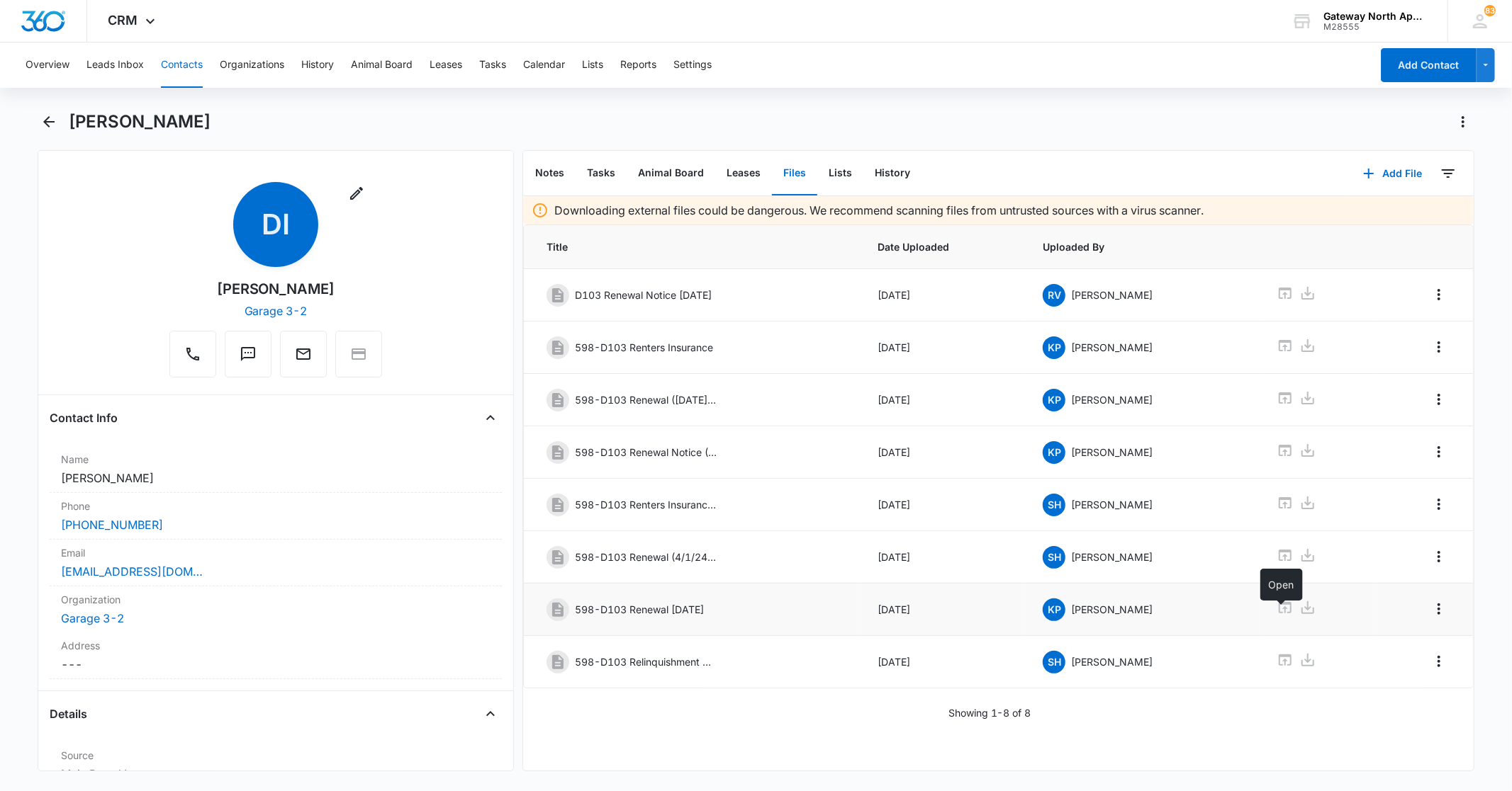
click at [1280, 614] on icon at bounding box center [1284, 608] width 17 height 17
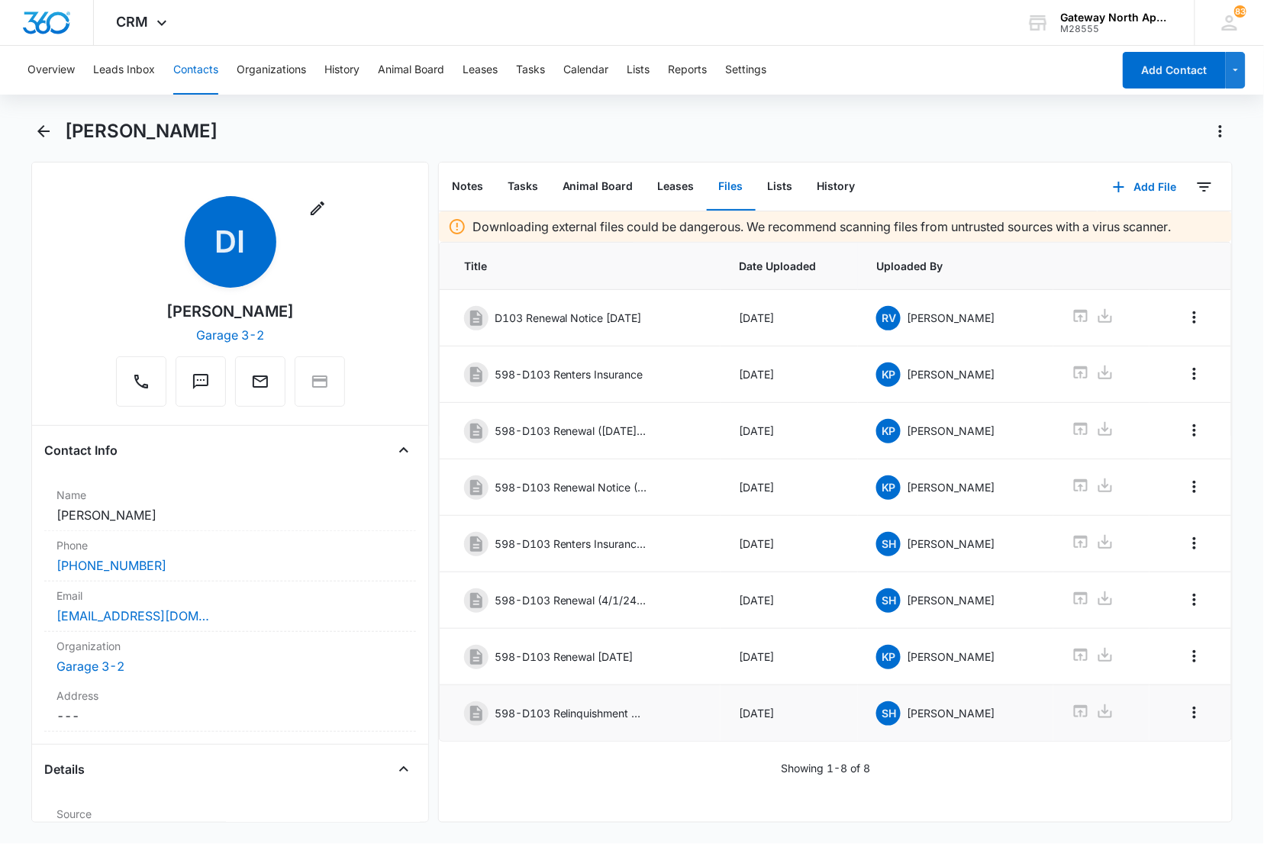
click at [600, 720] on p "598-D103 Relinquishment Addendum" at bounding box center [571, 713] width 153 height 16
click at [1078, 720] on icon at bounding box center [1080, 711] width 18 height 18
click at [206, 70] on button "Contacts" at bounding box center [195, 70] width 45 height 49
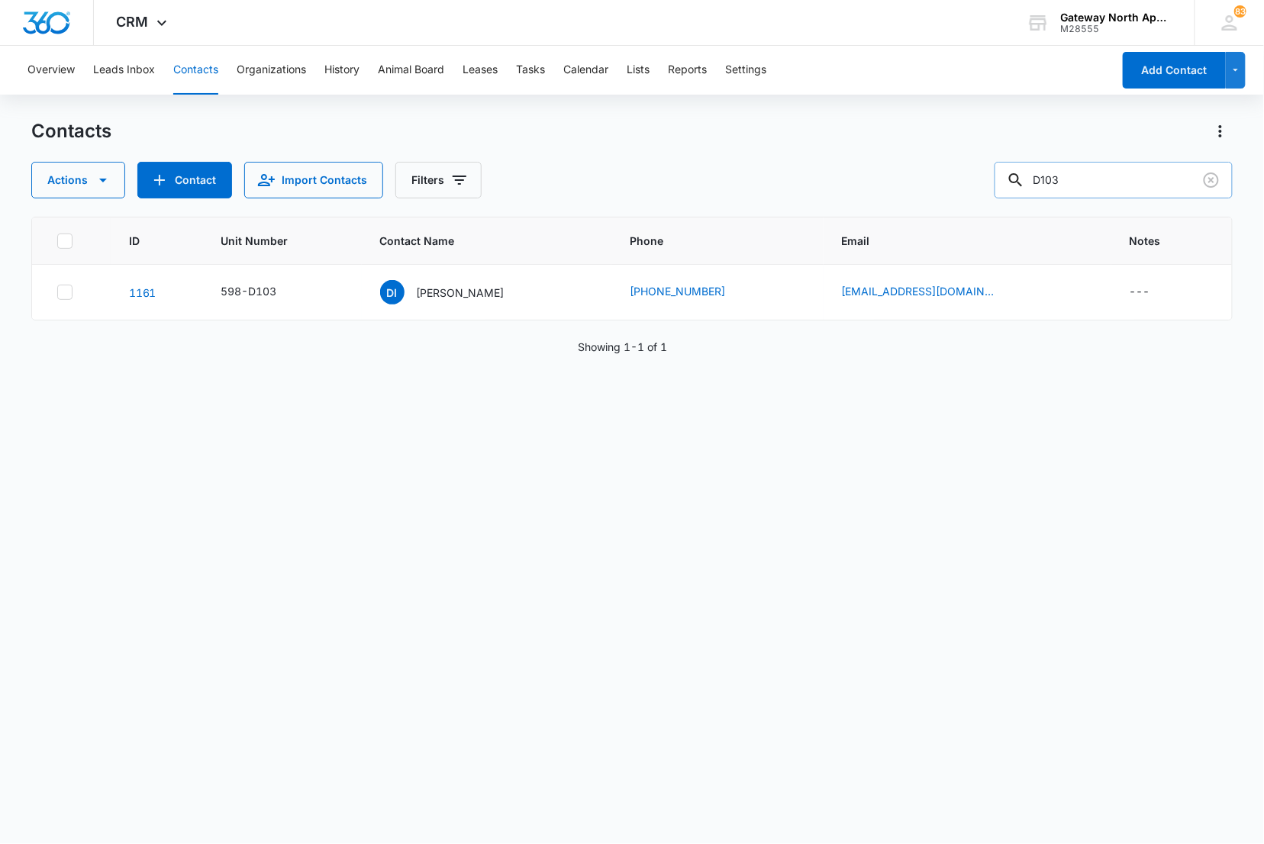
click at [1171, 185] on input "D103" at bounding box center [1113, 180] width 238 height 37
type input "D"
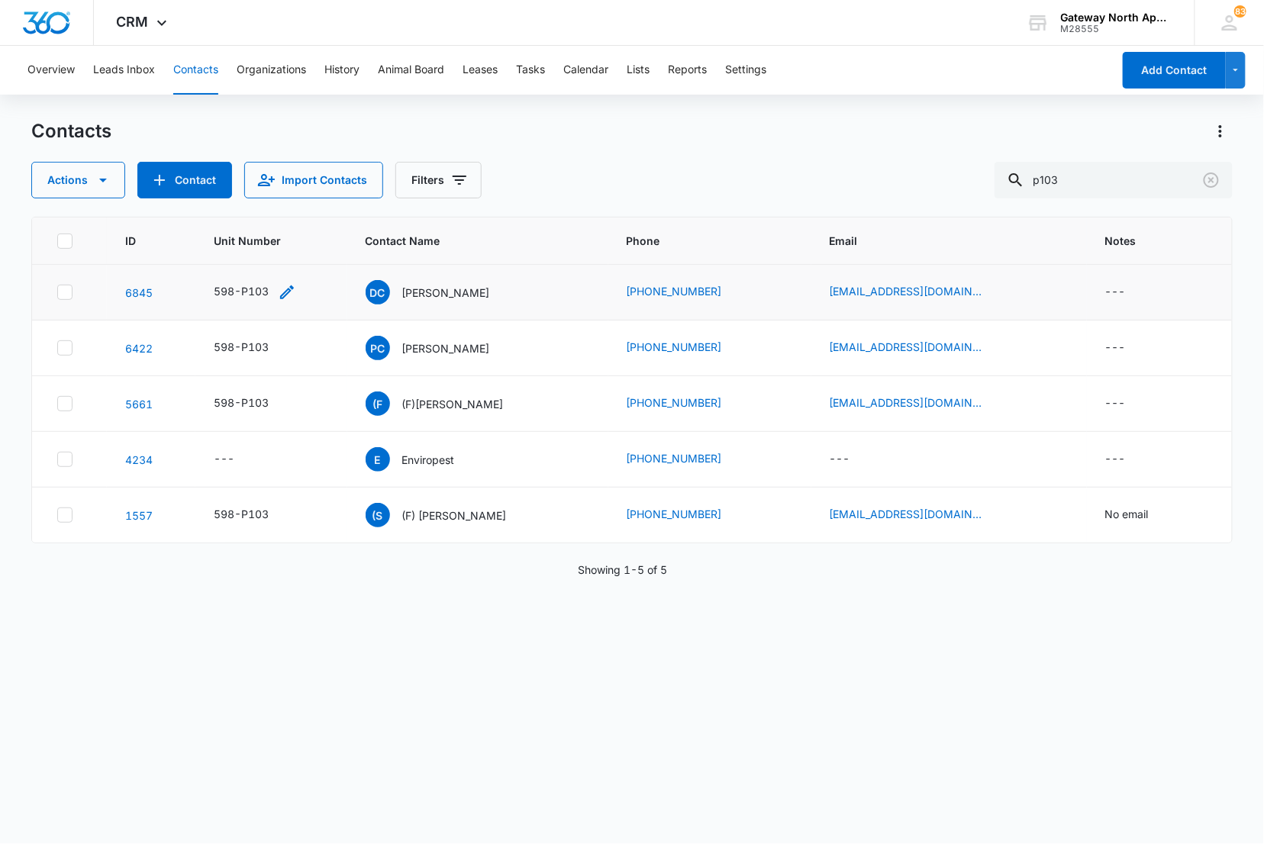
click at [231, 284] on div "598-P103" at bounding box center [241, 291] width 55 height 16
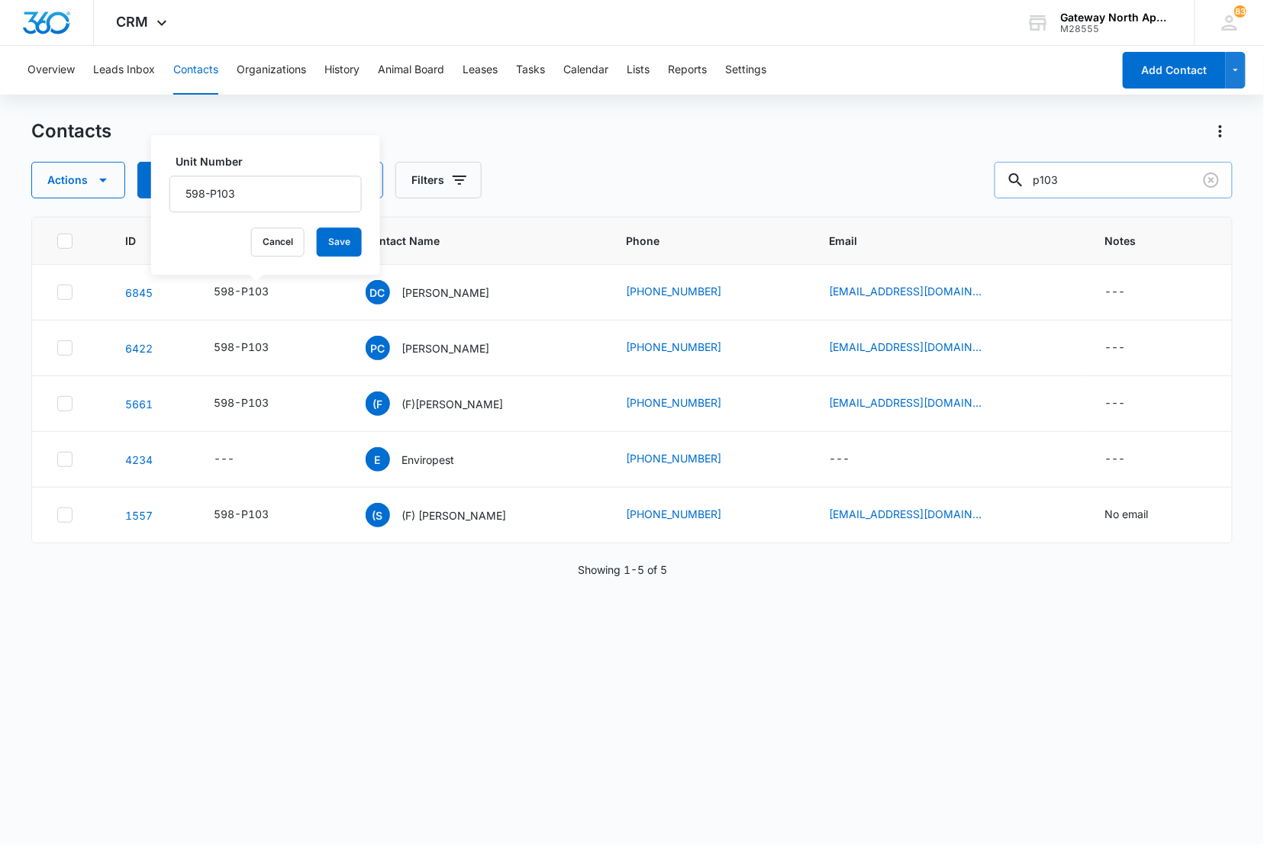
click at [1120, 169] on input "p103" at bounding box center [1113, 180] width 238 height 37
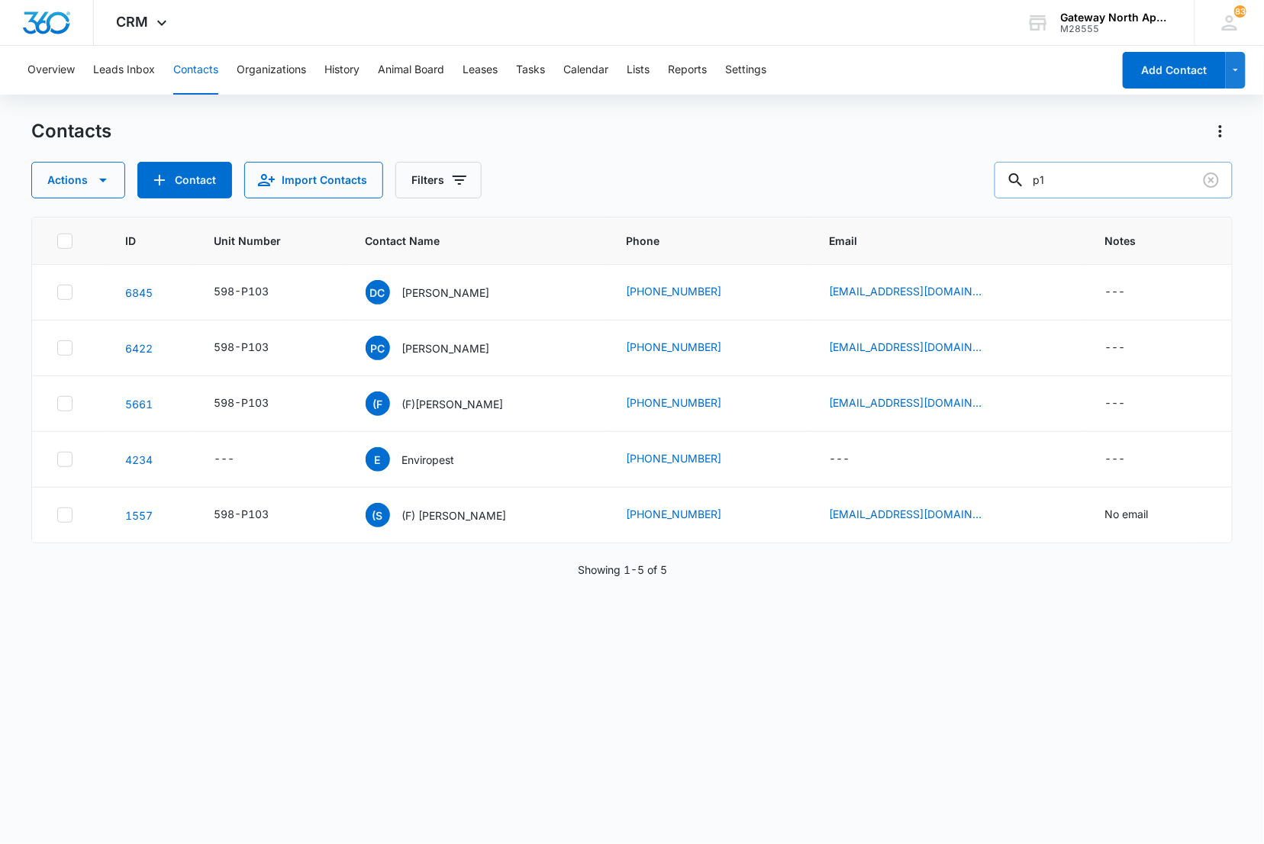
type input "p"
type input "d103"
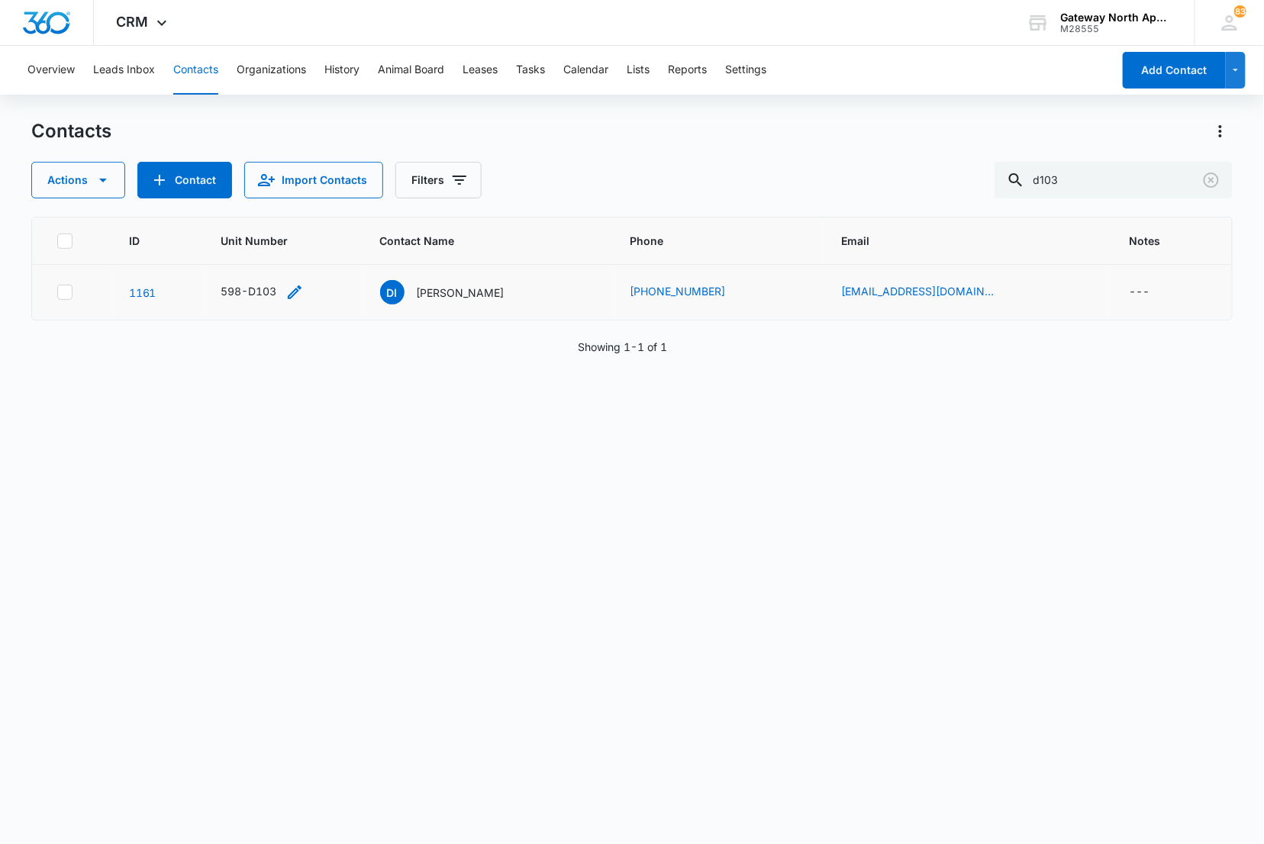
click at [270, 295] on div "598-D103" at bounding box center [249, 291] width 56 height 16
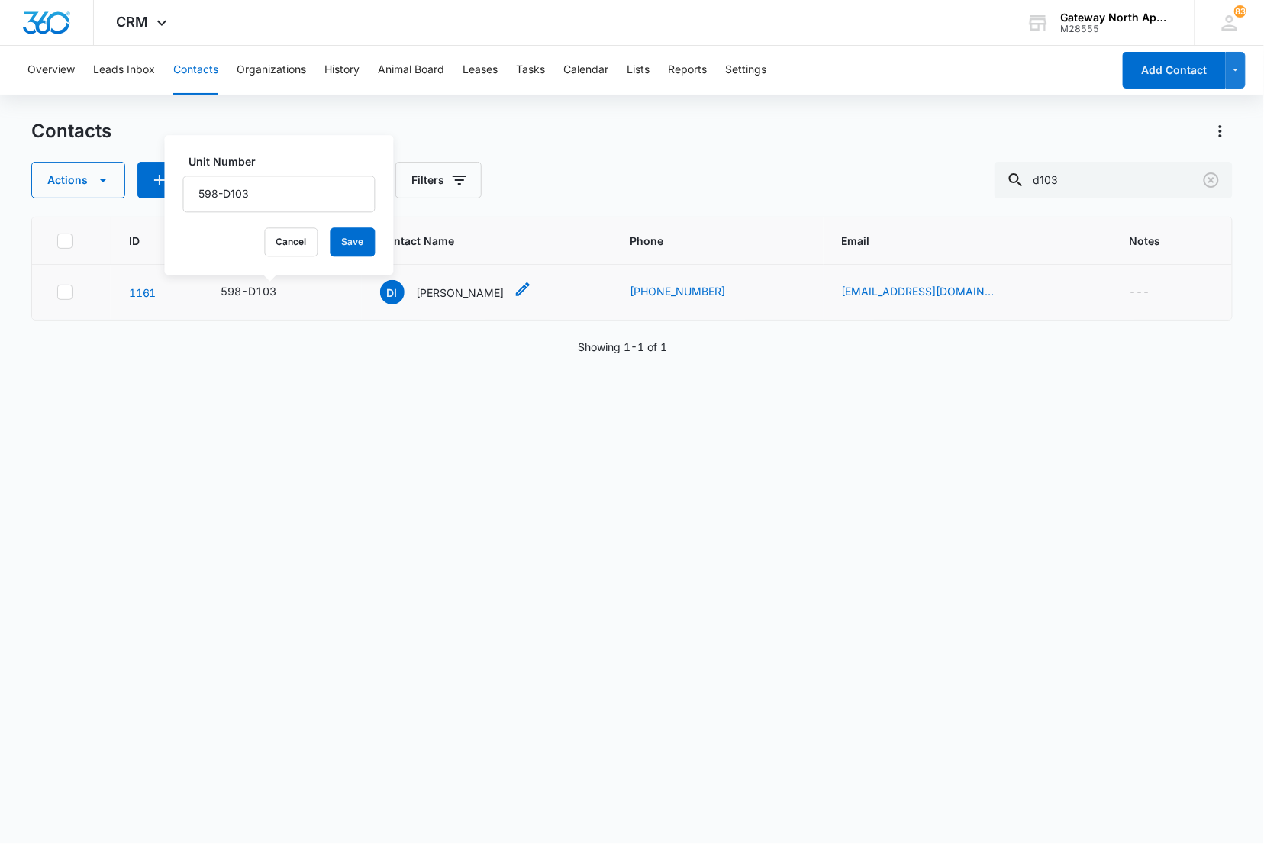
click at [440, 293] on p "[PERSON_NAME]" at bounding box center [461, 293] width 88 height 16
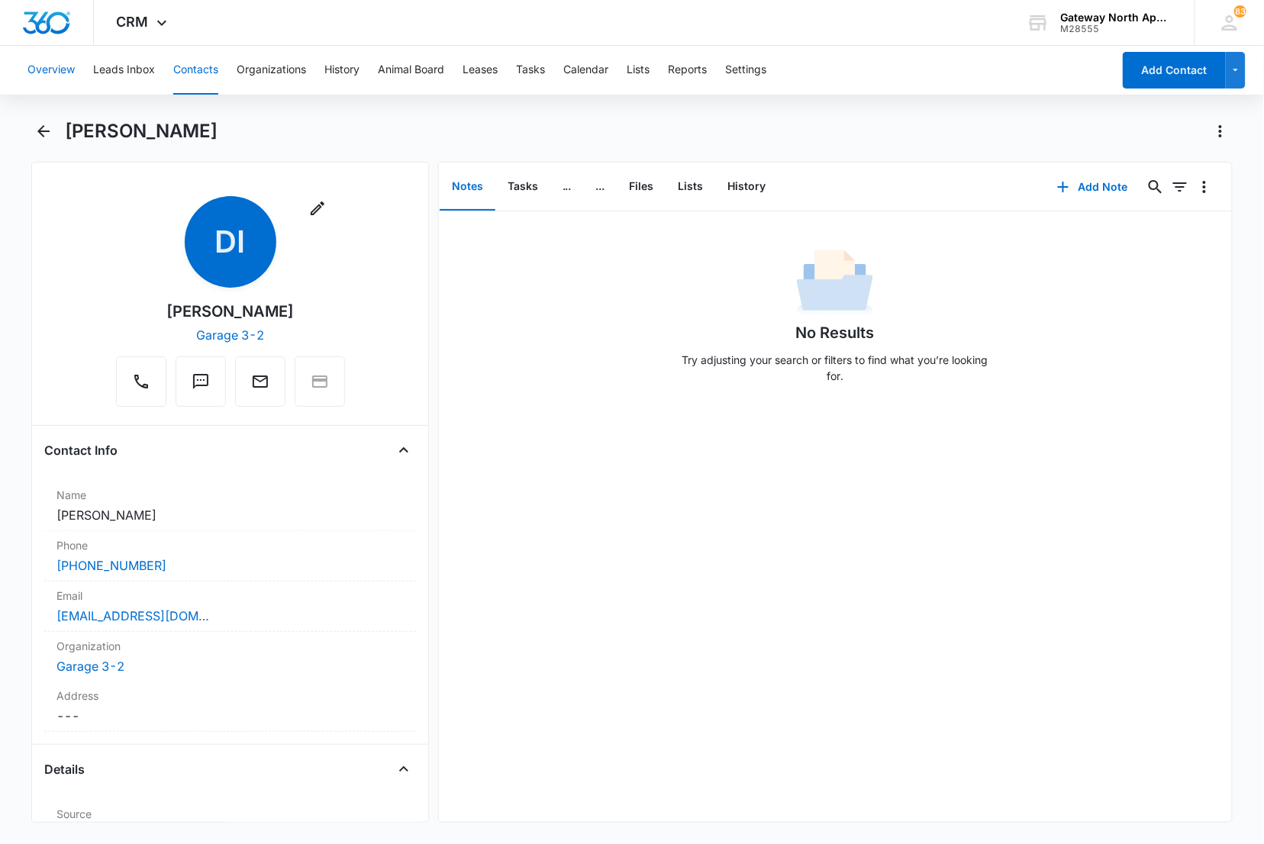
click at [48, 56] on button "Overview" at bounding box center [50, 70] width 47 height 49
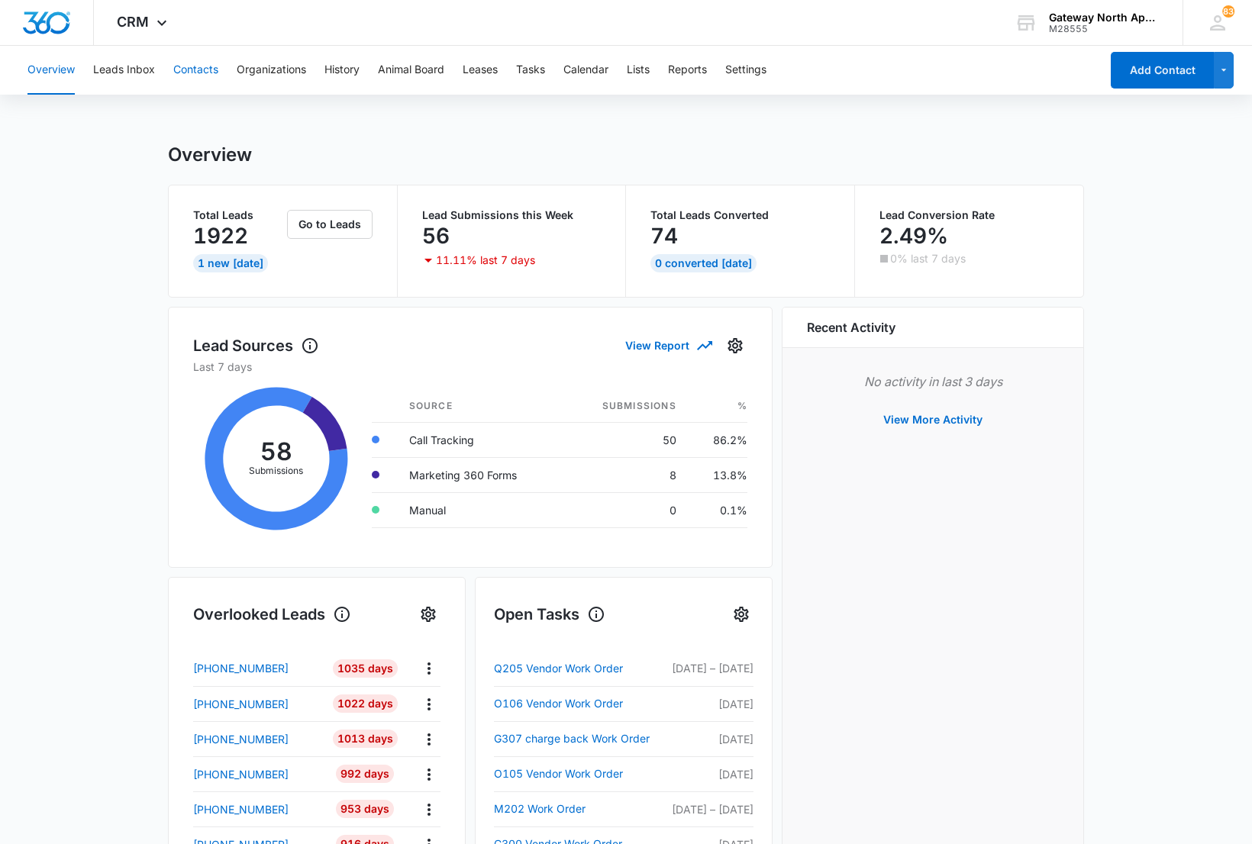
click at [192, 67] on button "Contacts" at bounding box center [195, 70] width 45 height 49
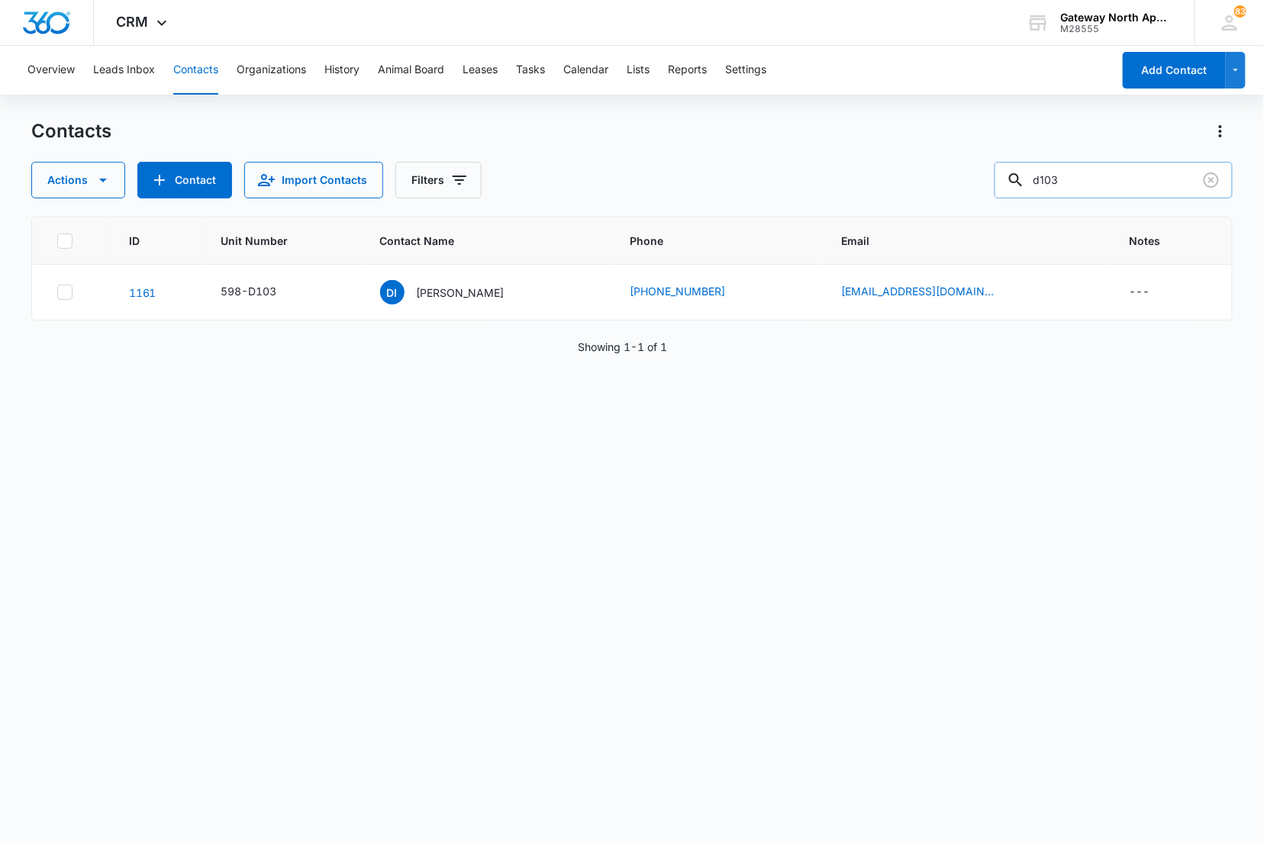
click at [1130, 171] on input "d103" at bounding box center [1113, 180] width 238 height 37
type input "d"
type input "G300"
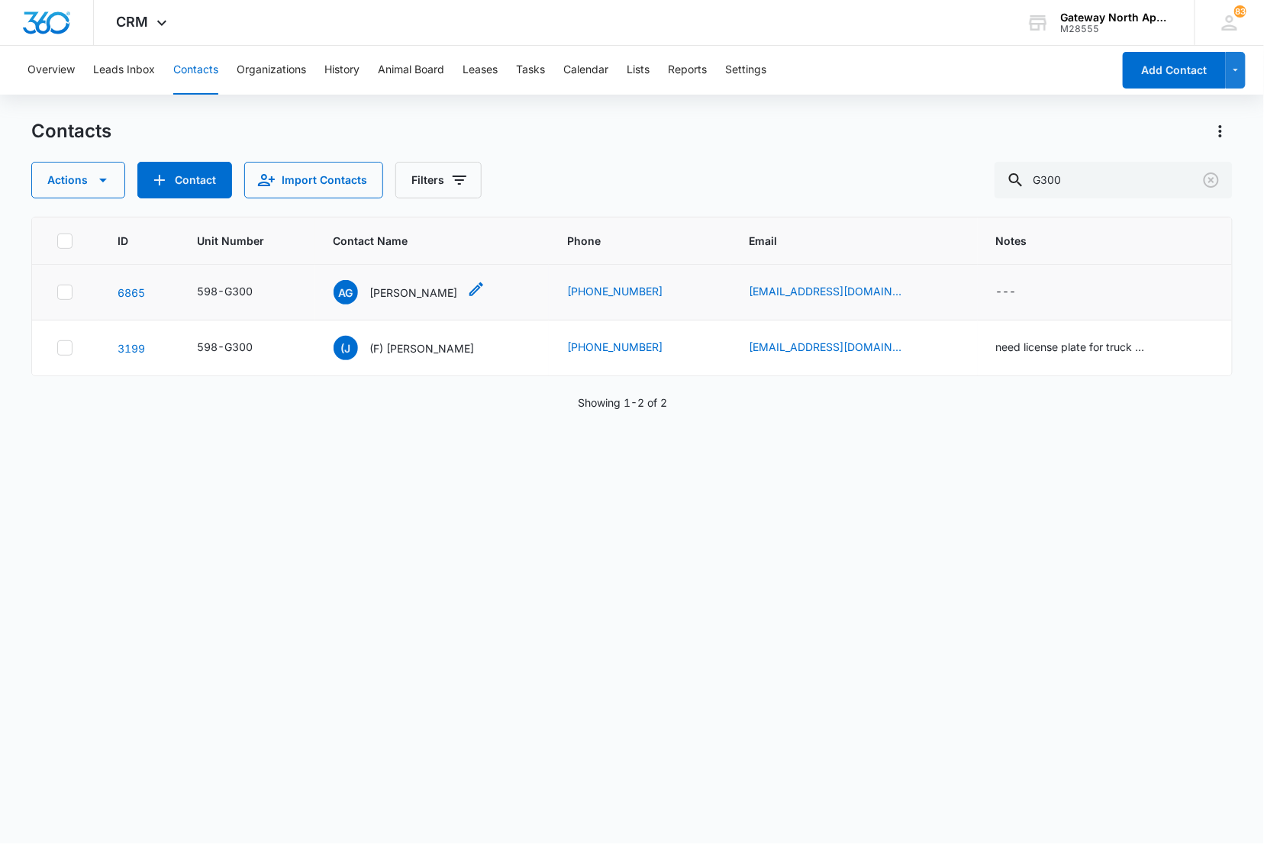
click at [427, 296] on p "[PERSON_NAME]" at bounding box center [414, 293] width 88 height 16
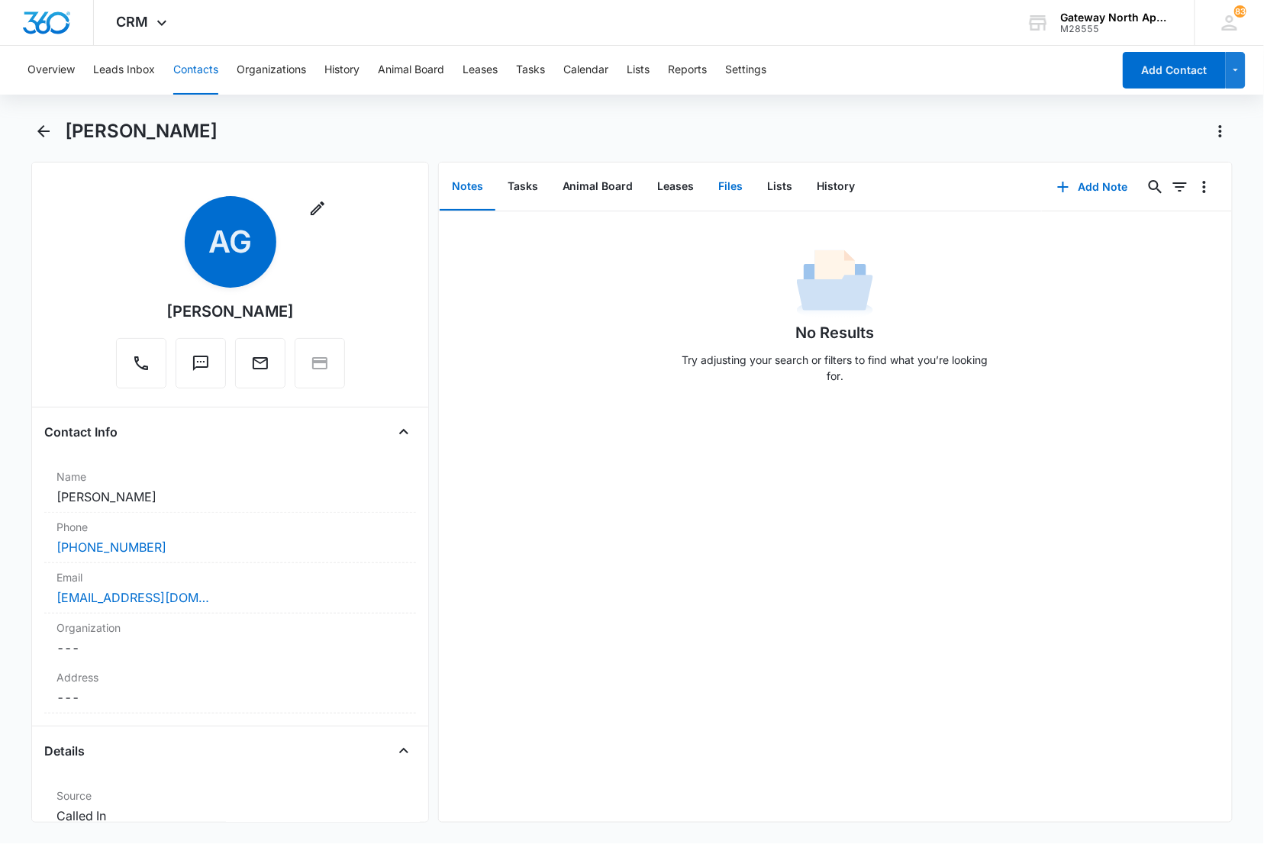
click at [733, 182] on button "Files" at bounding box center [731, 186] width 49 height 47
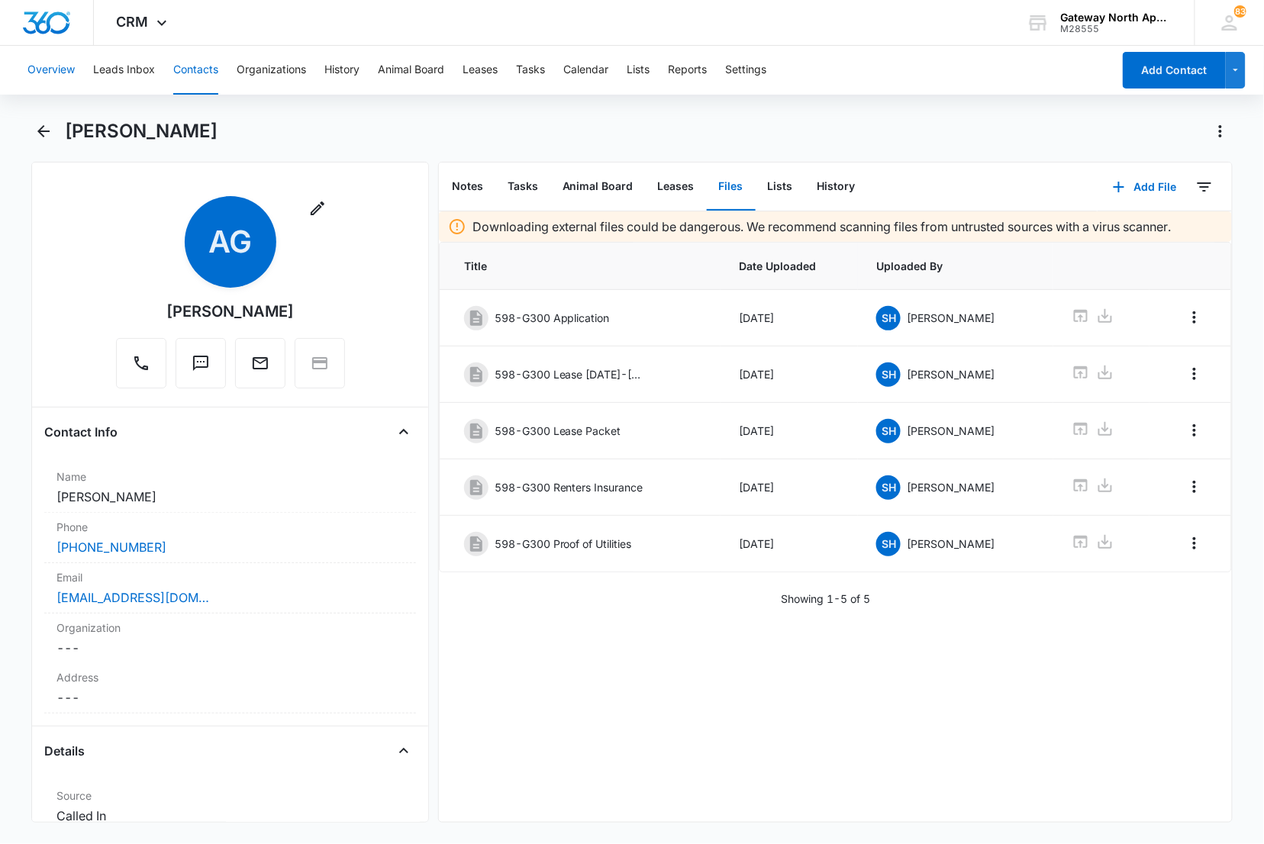
click at [67, 70] on button "Overview" at bounding box center [50, 70] width 47 height 49
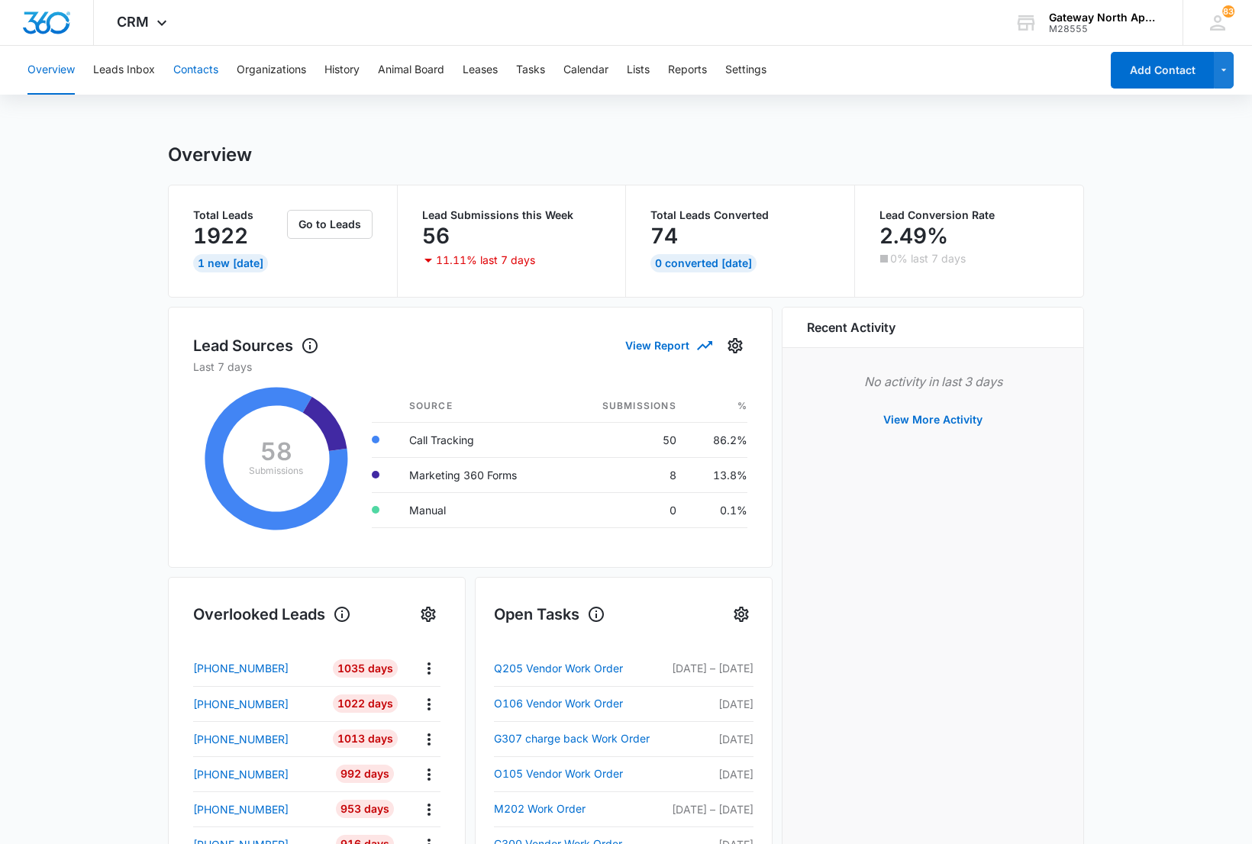
click at [201, 66] on button "Contacts" at bounding box center [195, 70] width 45 height 49
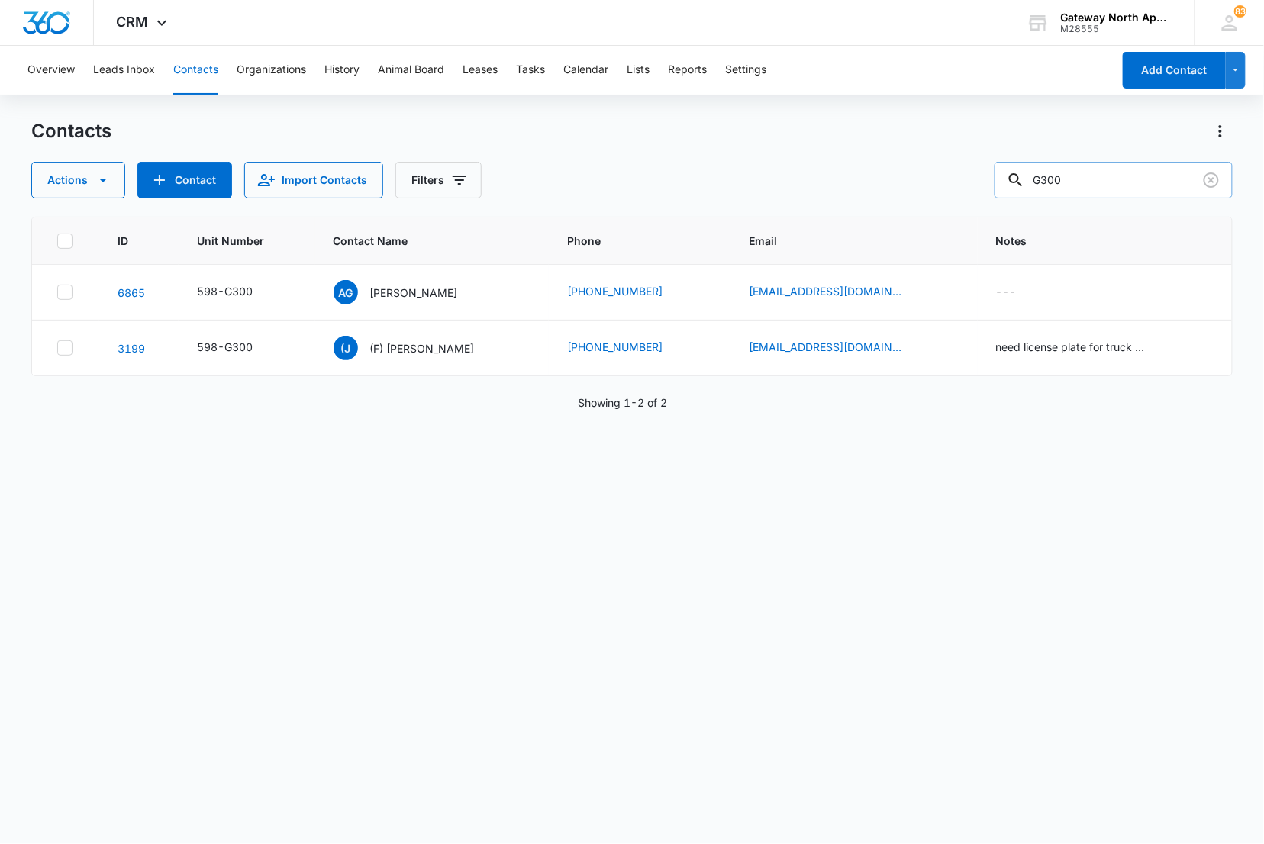
click at [1096, 182] on input "G300" at bounding box center [1113, 180] width 238 height 37
type input "G"
type input "j101"
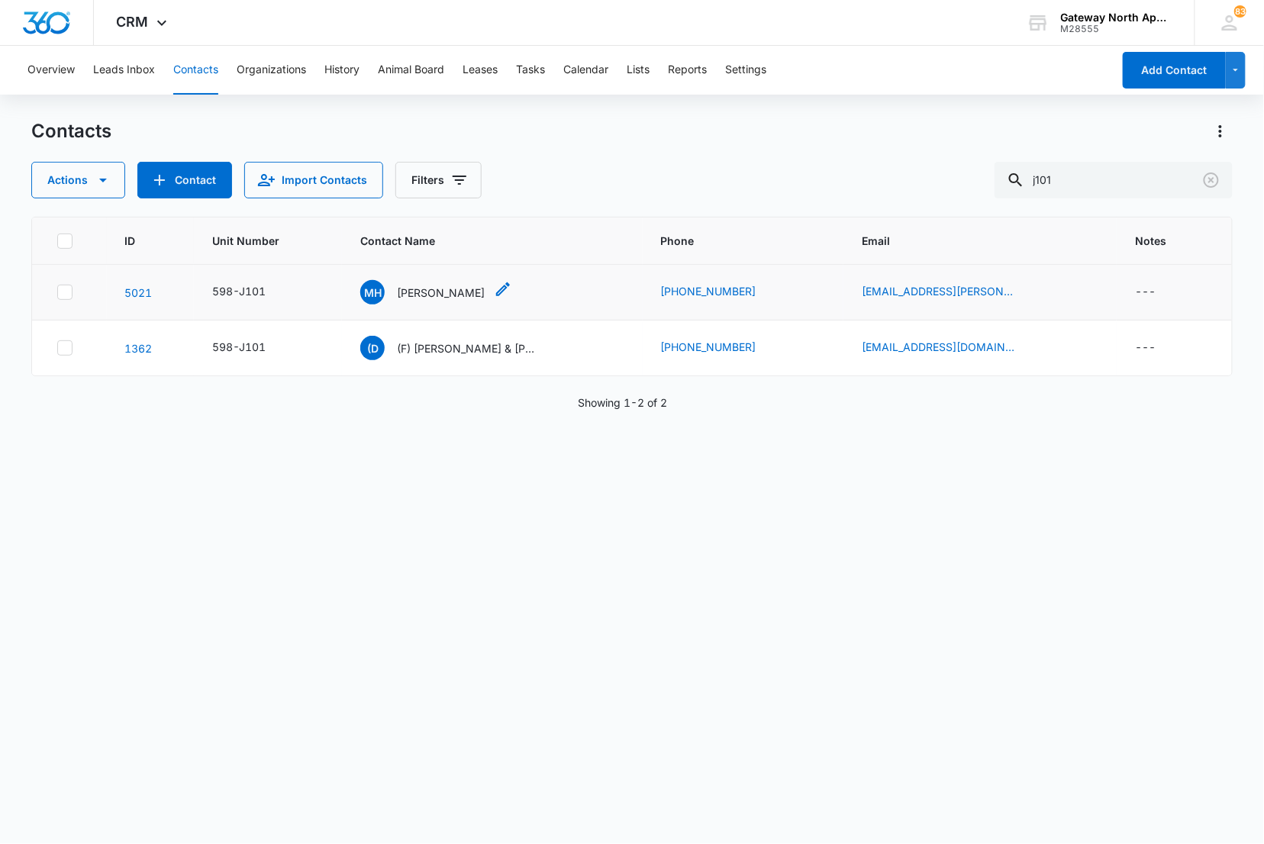
click at [426, 283] on div "[PERSON_NAME] [PERSON_NAME]" at bounding box center [422, 292] width 124 height 24
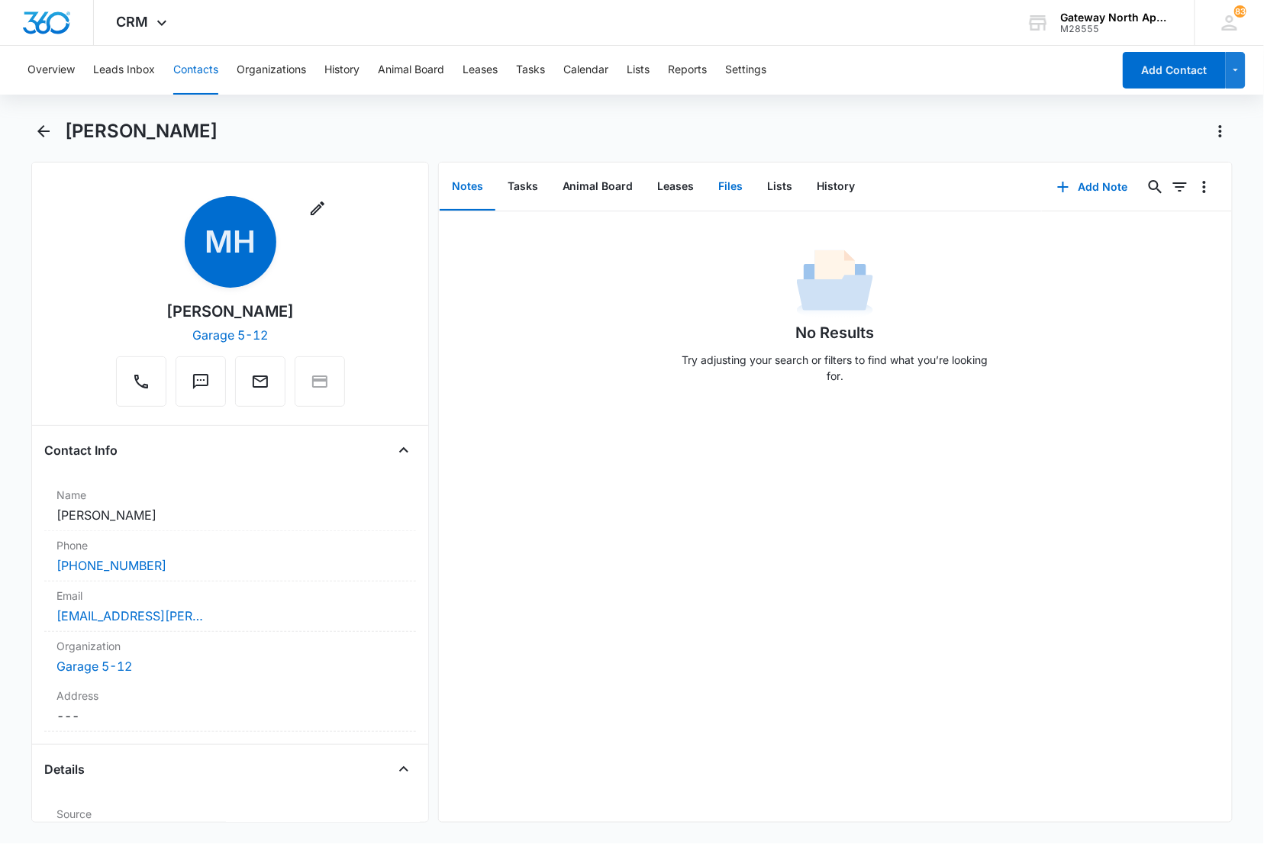
click at [722, 179] on button "Files" at bounding box center [731, 186] width 49 height 47
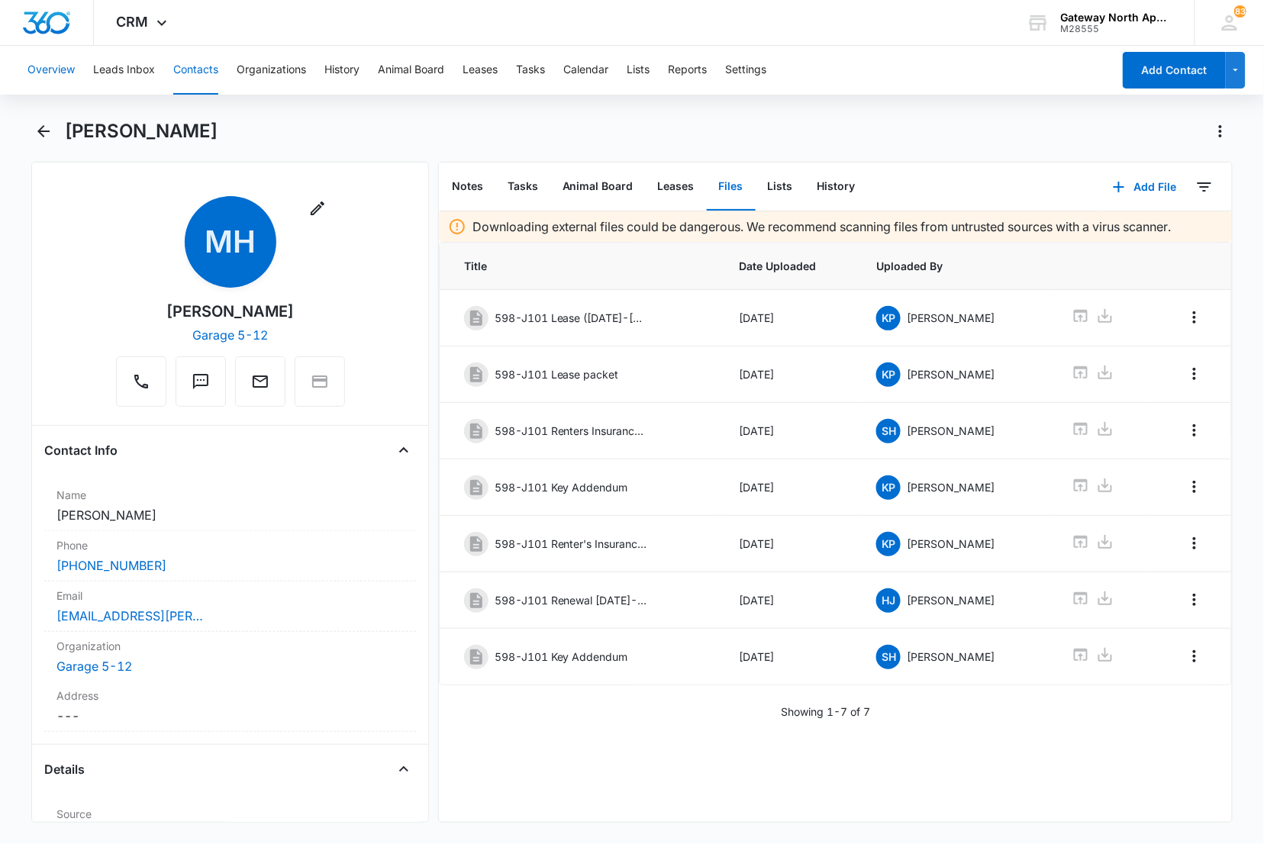
click at [53, 70] on button "Overview" at bounding box center [50, 70] width 47 height 49
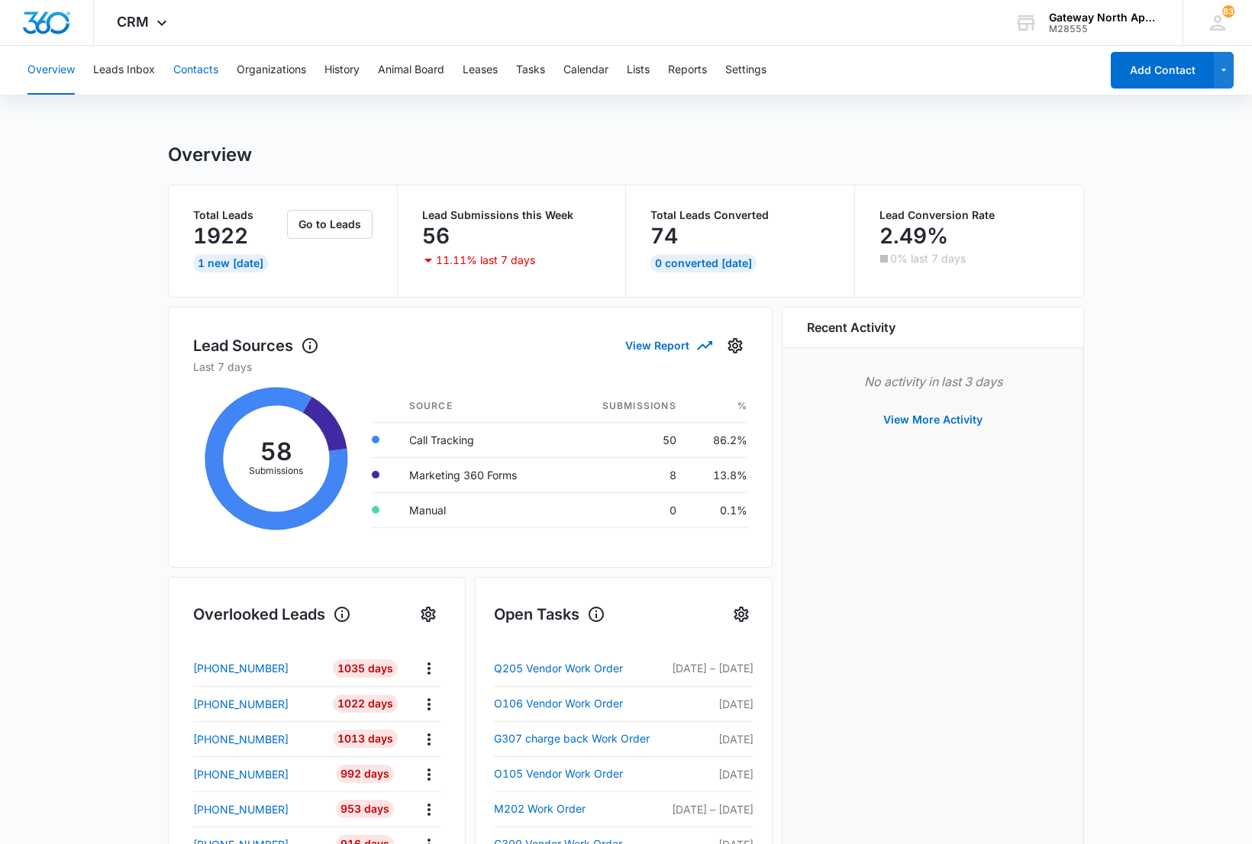
click at [195, 69] on button "Contacts" at bounding box center [195, 70] width 45 height 49
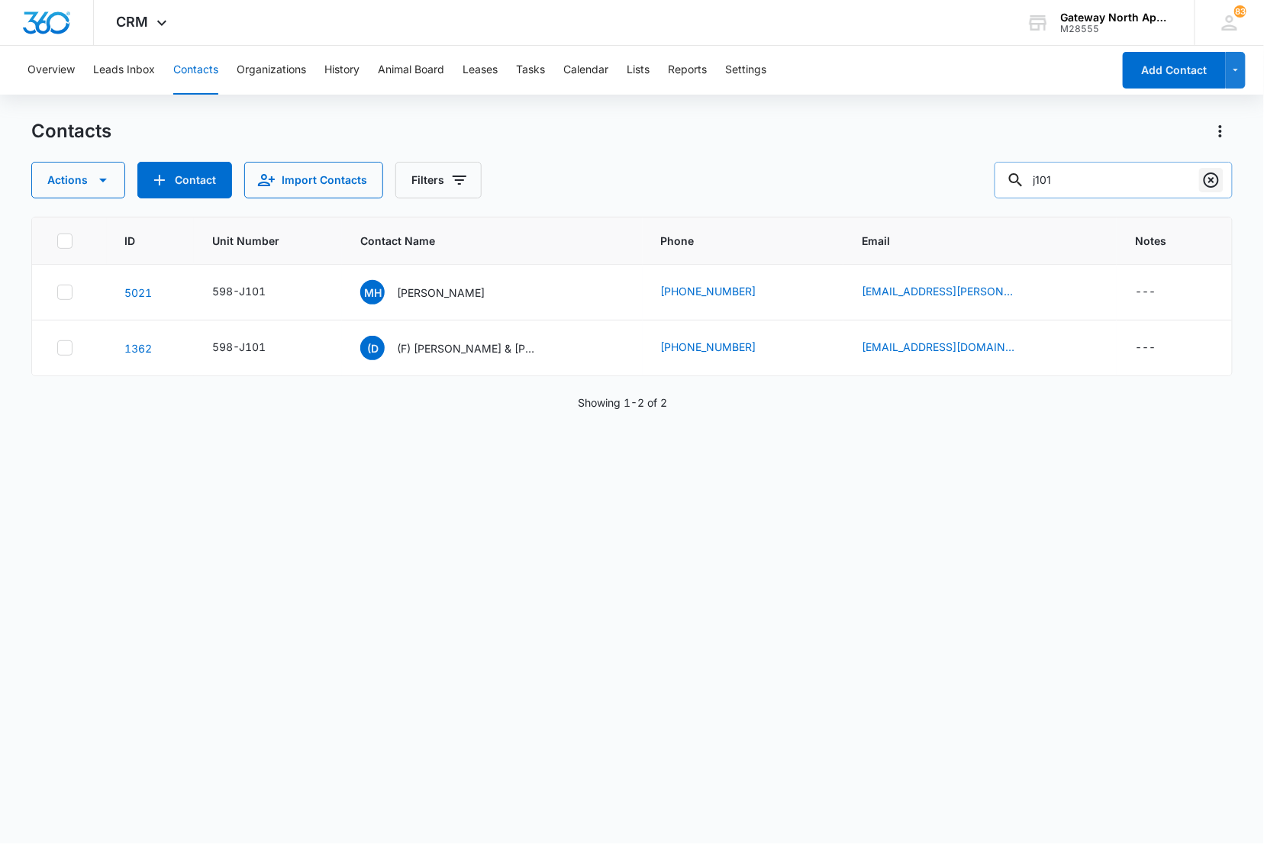
click at [1210, 183] on icon "Clear" at bounding box center [1211, 180] width 18 height 18
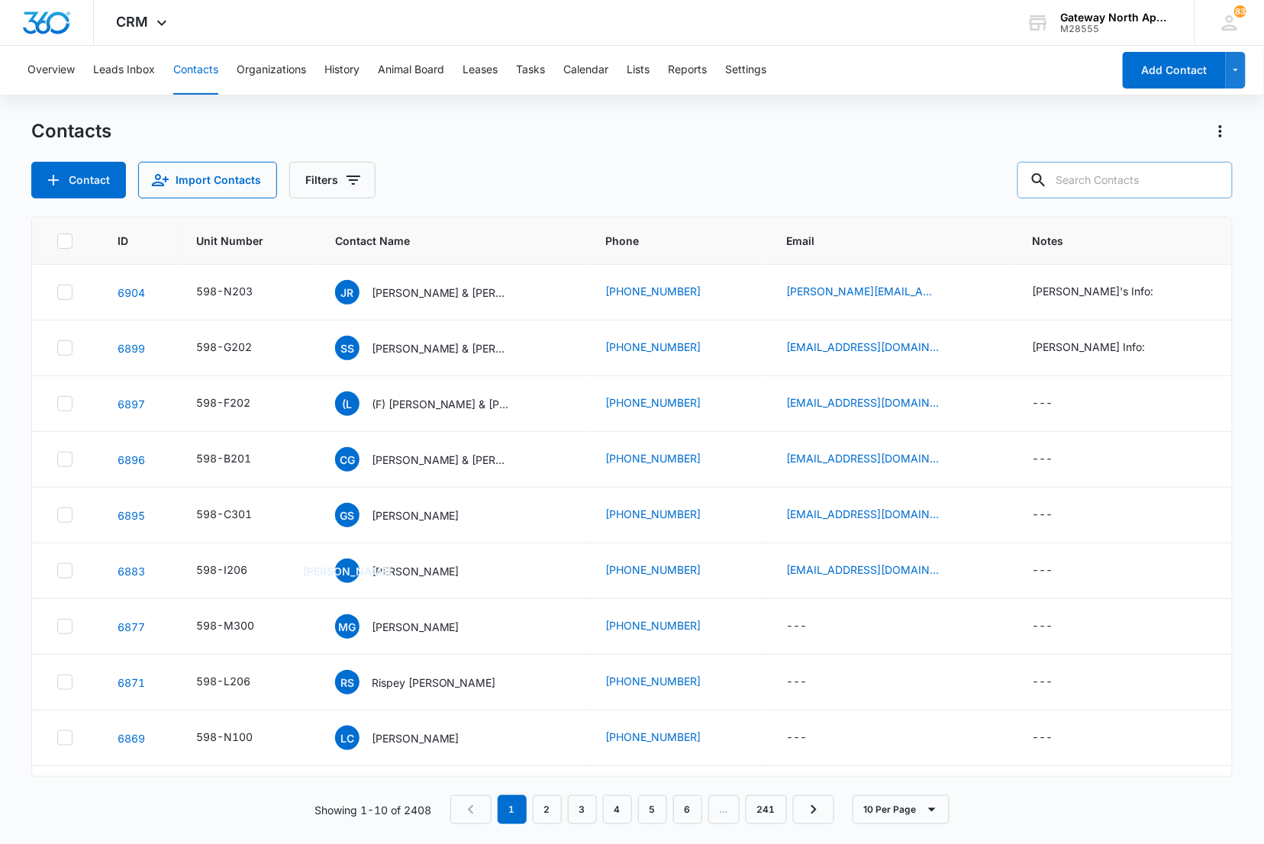
click at [1125, 179] on input "text" at bounding box center [1124, 180] width 215 height 37
type input "g300"
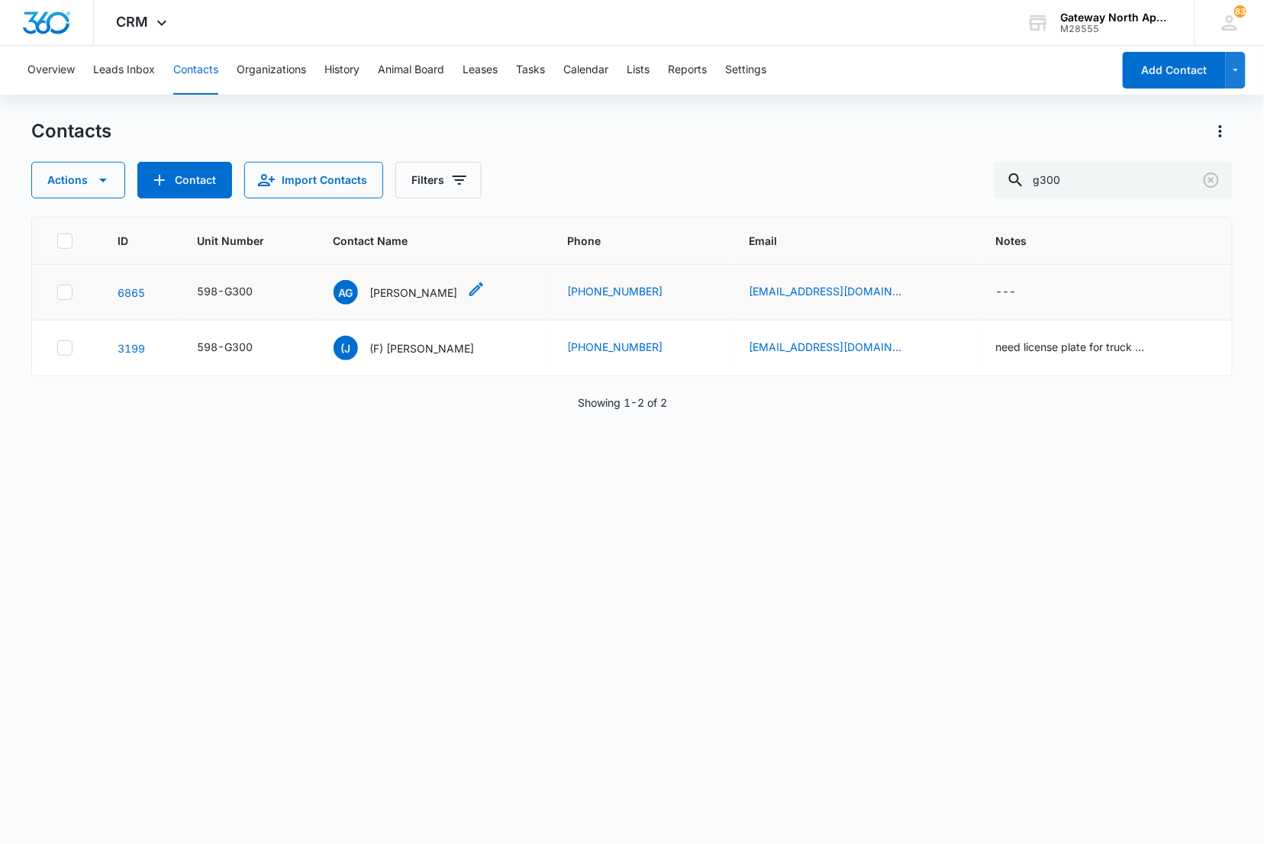
click at [401, 295] on p "[PERSON_NAME]" at bounding box center [414, 293] width 88 height 16
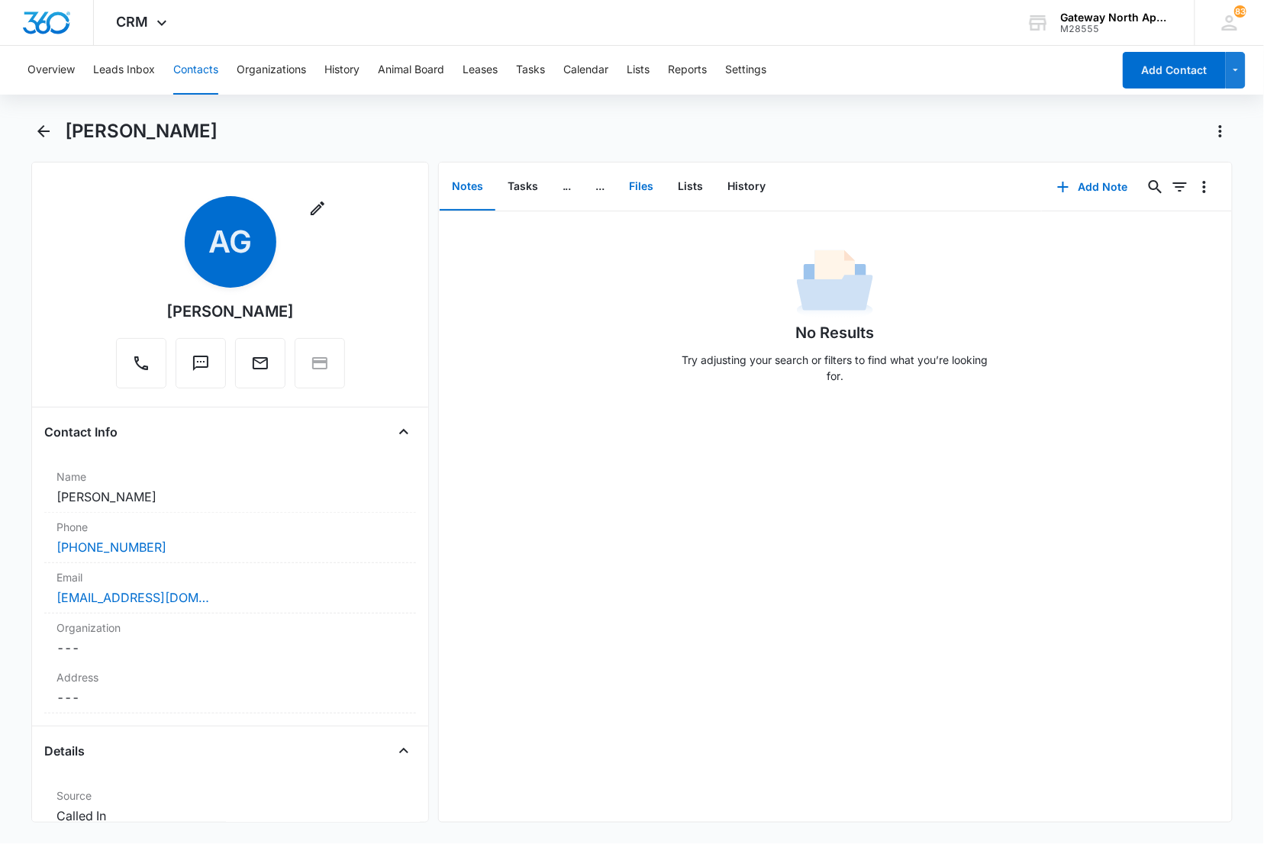
click at [636, 192] on button "Files" at bounding box center [641, 186] width 49 height 47
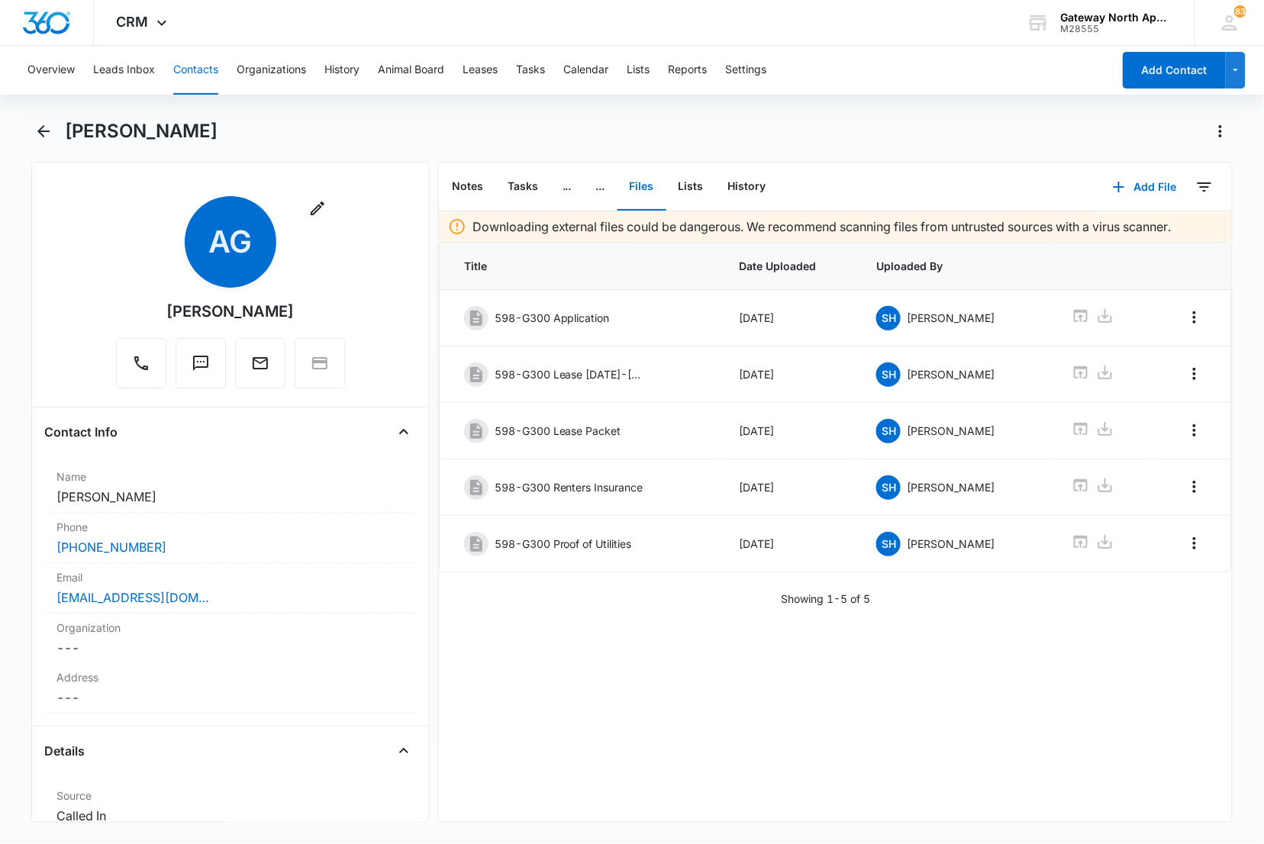
click at [645, 179] on button "Files" at bounding box center [641, 186] width 49 height 47
click at [655, 188] on button "Files" at bounding box center [641, 186] width 49 height 47
click at [651, 188] on button "Files" at bounding box center [641, 186] width 49 height 47
click at [1129, 195] on button "Add File" at bounding box center [1144, 187] width 95 height 37
click at [1126, 235] on div "Upload Files" at bounding box center [1124, 235] width 61 height 11
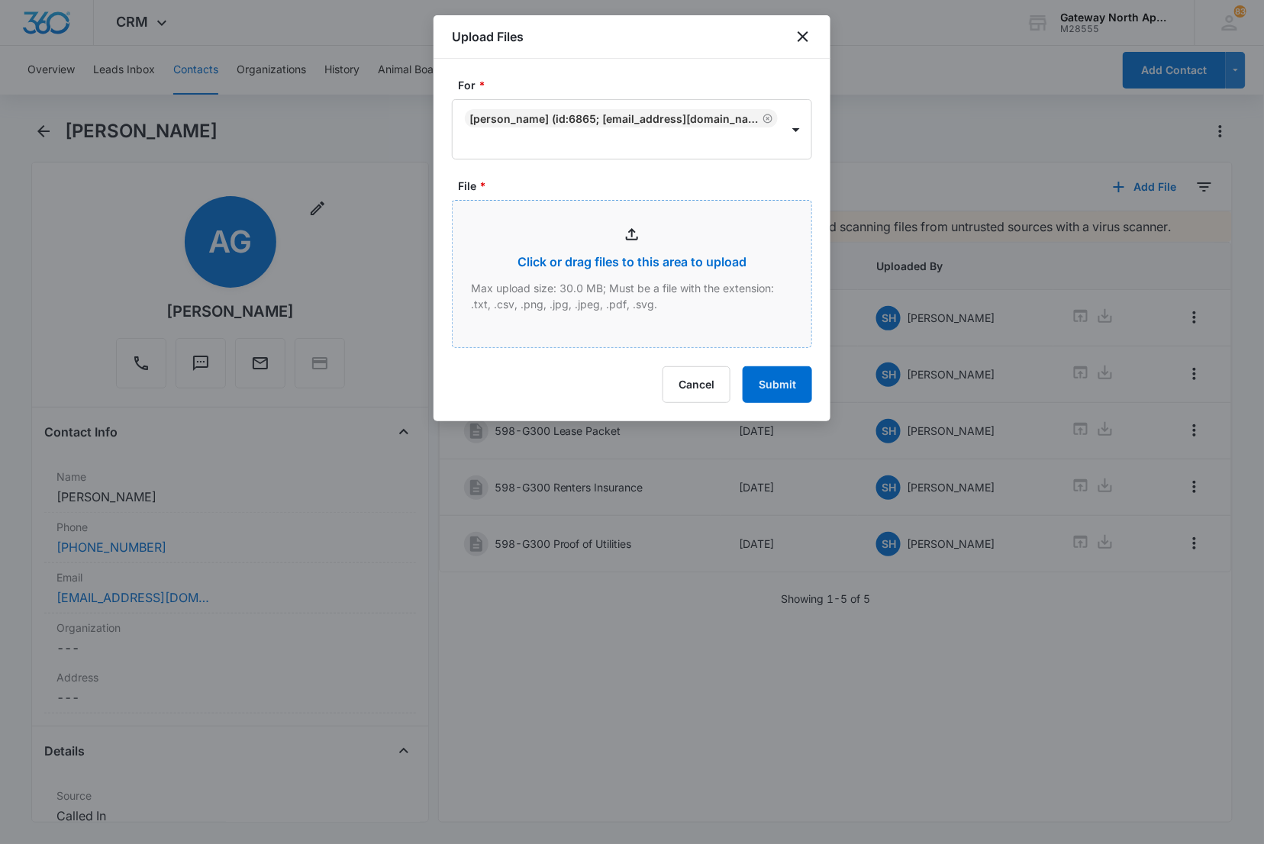
type input "C:\fakepath\G300_09042025113547.pdf"
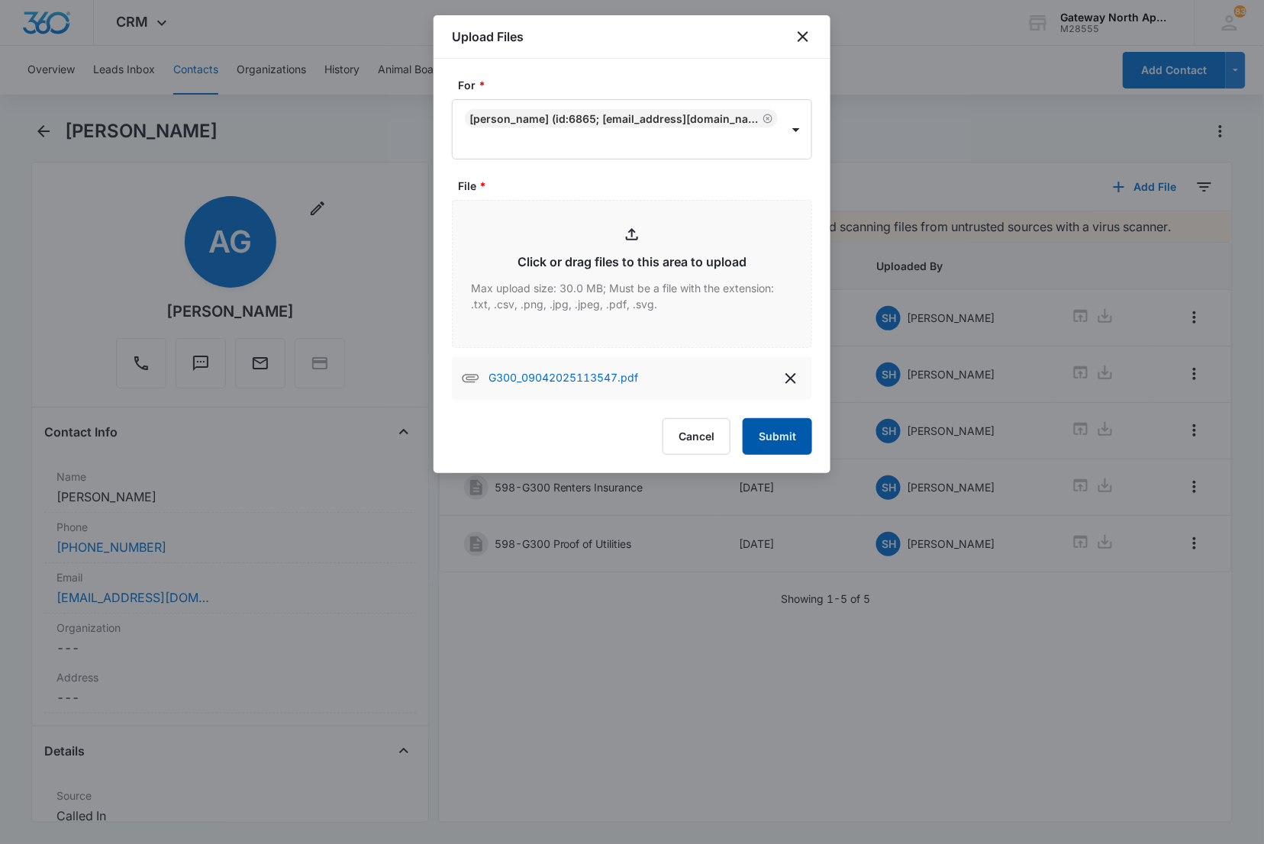
click at [781, 437] on button "Submit" at bounding box center [777, 436] width 69 height 37
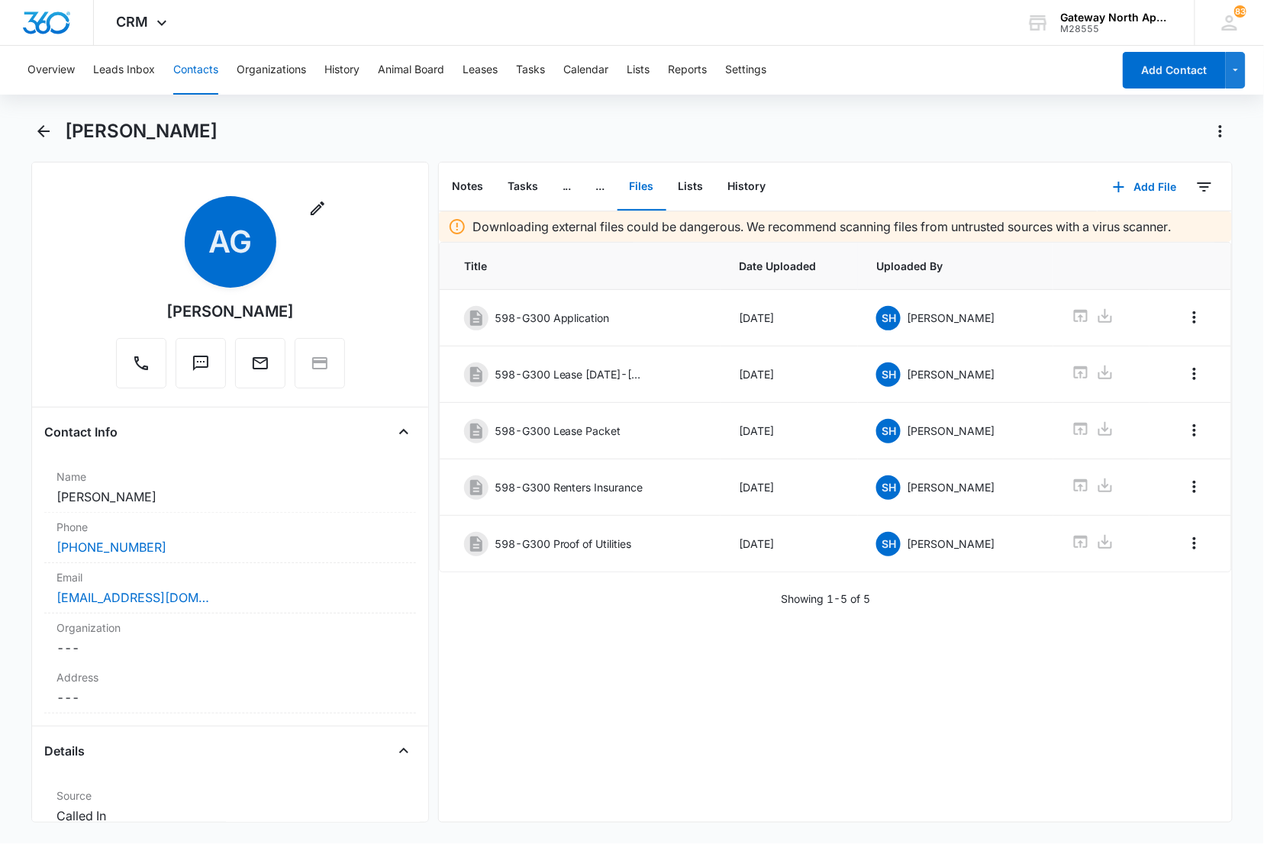
click at [553, 226] on p "Downloading external files could be dangerous. We recommend scanning files from…" at bounding box center [821, 226] width 699 height 18
click at [461, 229] on icon at bounding box center [457, 226] width 18 height 18
click at [1138, 186] on button "Add File" at bounding box center [1144, 187] width 95 height 37
click at [1104, 237] on div "Upload Files" at bounding box center [1124, 235] width 61 height 11
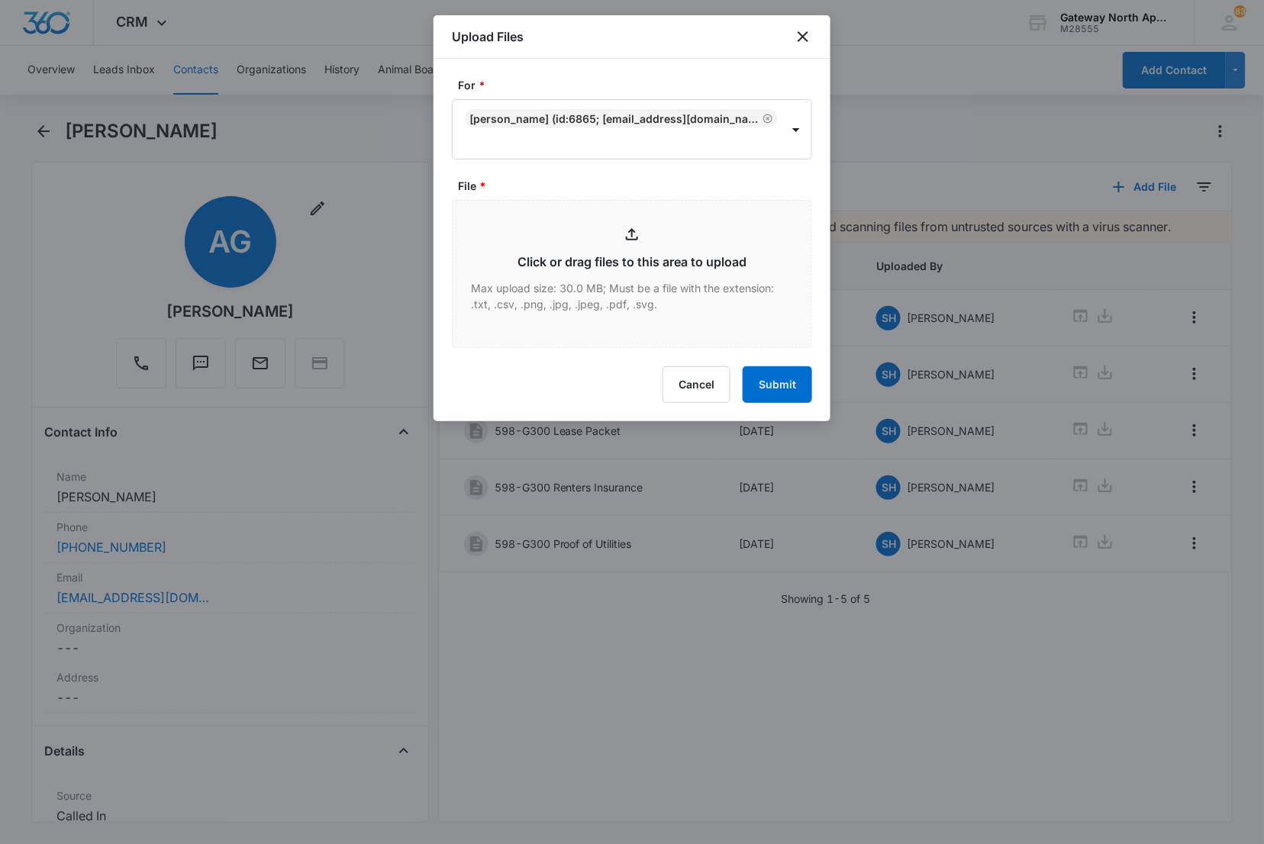
type input "C:\fakepath\G300_09042025113547 (1).pdf"
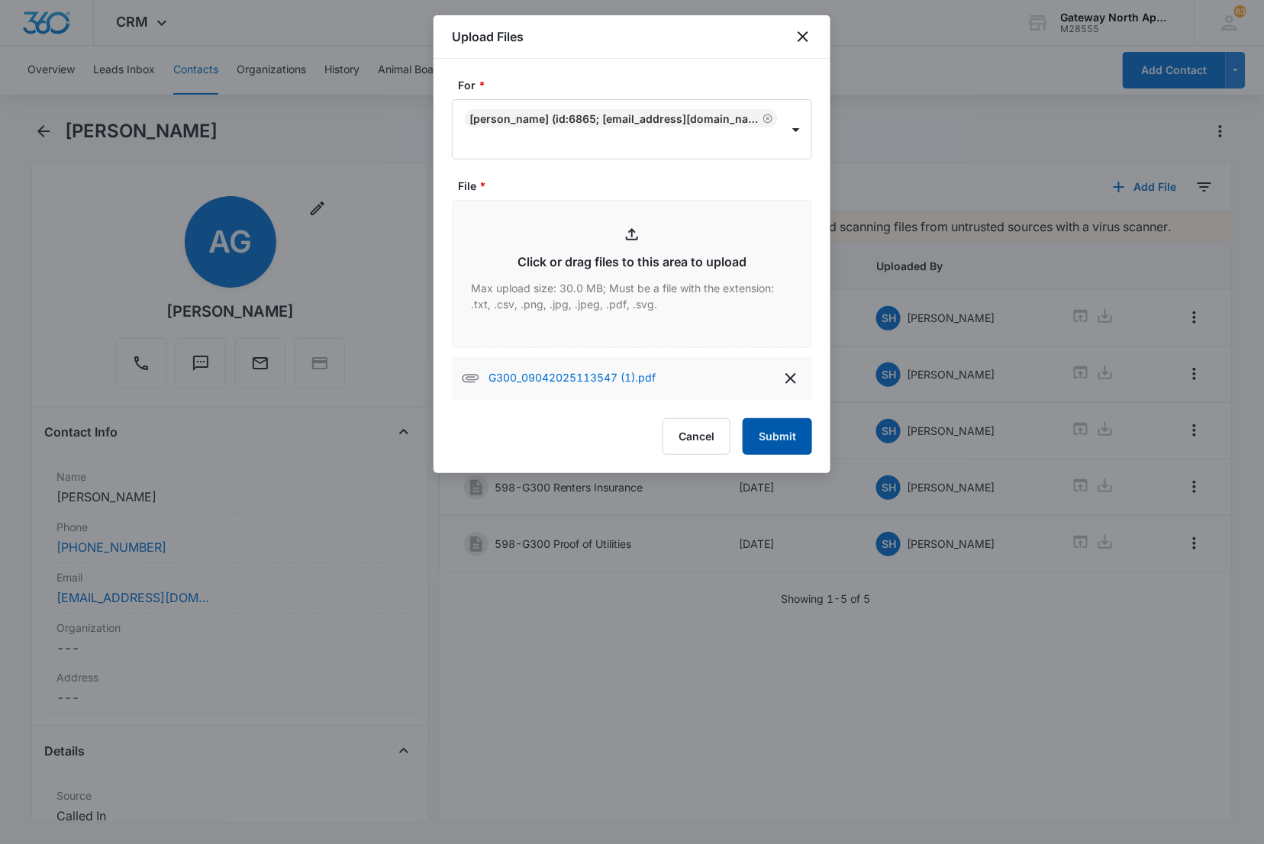
click at [768, 437] on button "Submit" at bounding box center [777, 436] width 69 height 37
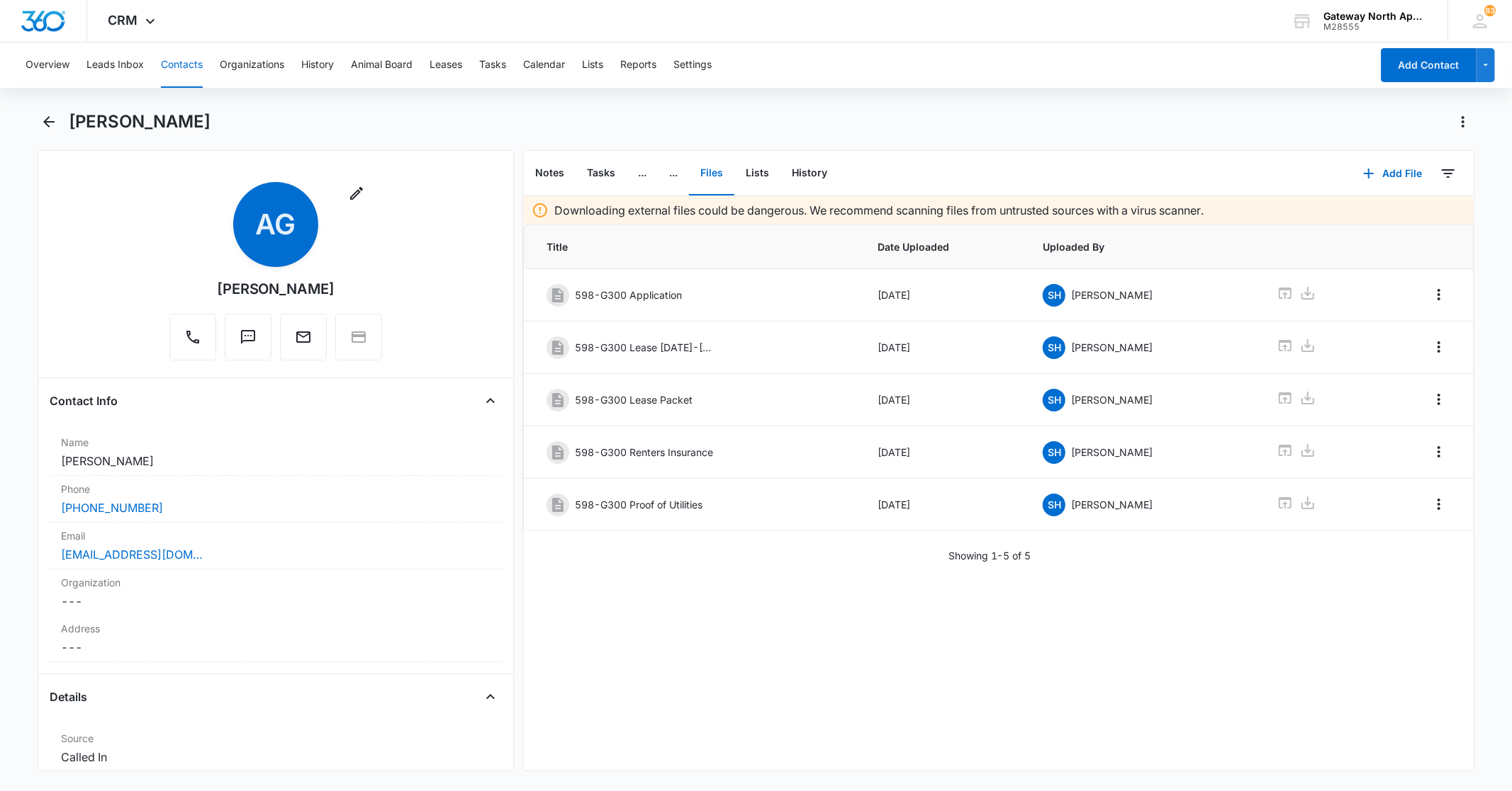
click at [1187, 203] on p "Downloading external files could be dangerous. We recommend scanning files from…" at bounding box center [879, 210] width 649 height 17
click at [1369, 170] on button "Add File" at bounding box center [1392, 174] width 88 height 34
click at [1364, 214] on div "Upload Files" at bounding box center [1373, 218] width 57 height 10
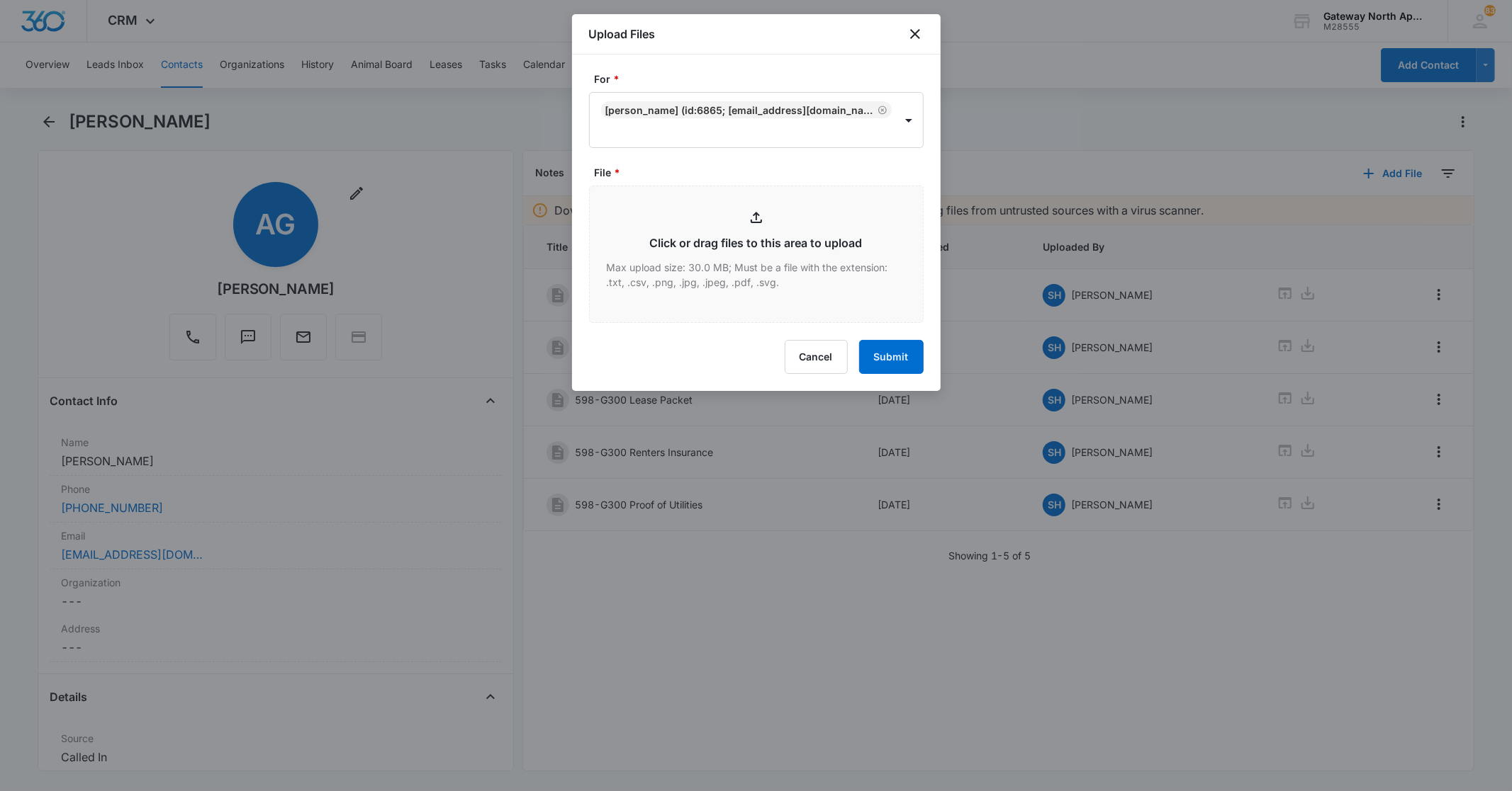
type input "C:\fakepath\G300_09042025113547 (2).pdf"
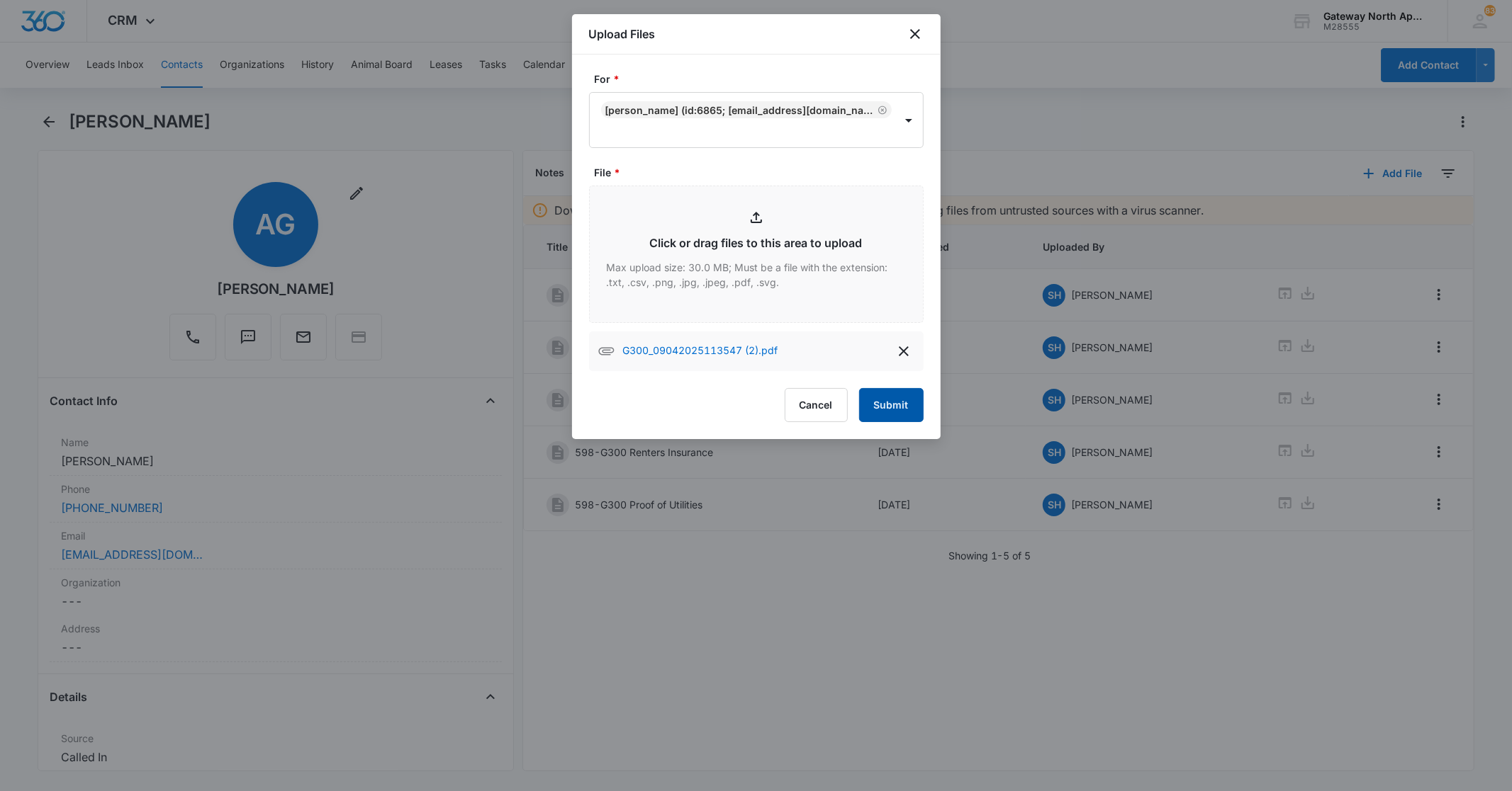
click at [889, 399] on button "Submit" at bounding box center [891, 405] width 64 height 34
